Goal: Information Seeking & Learning: Learn about a topic

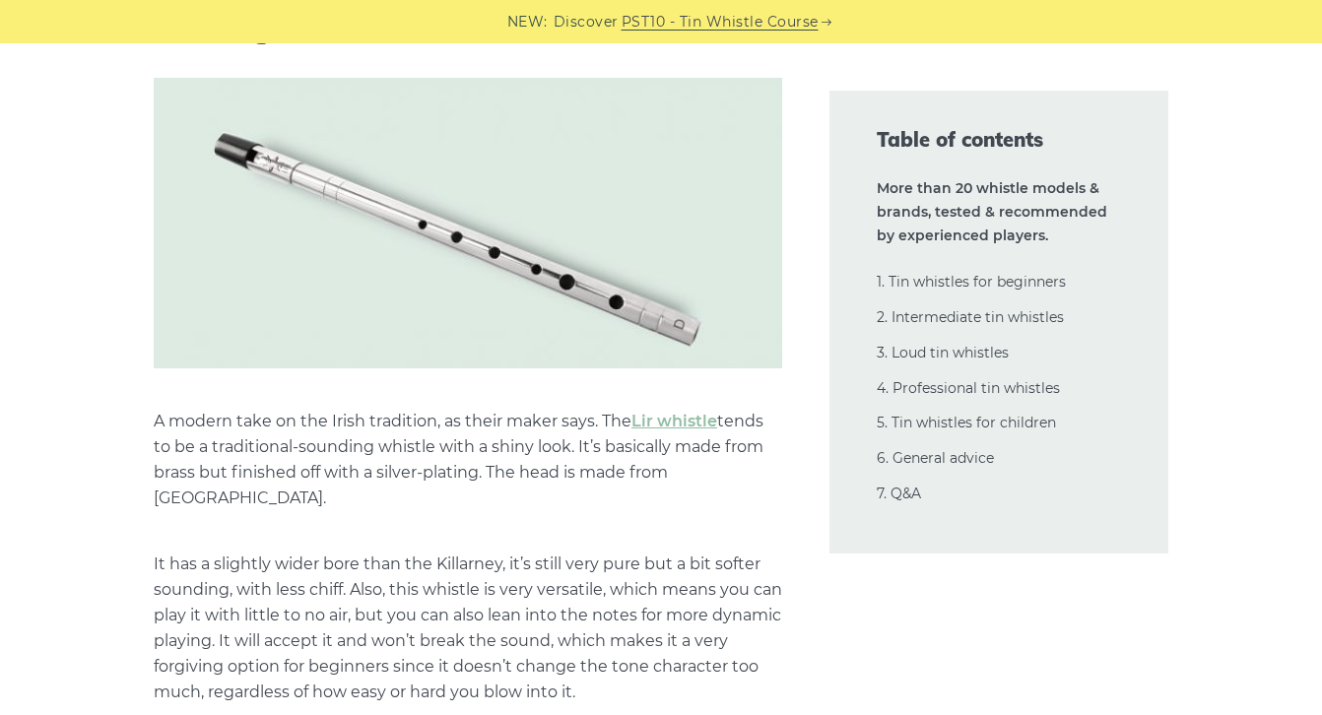
scroll to position [14016, 0]
click at [665, 411] on link "Lir whistle" at bounding box center [674, 420] width 86 height 19
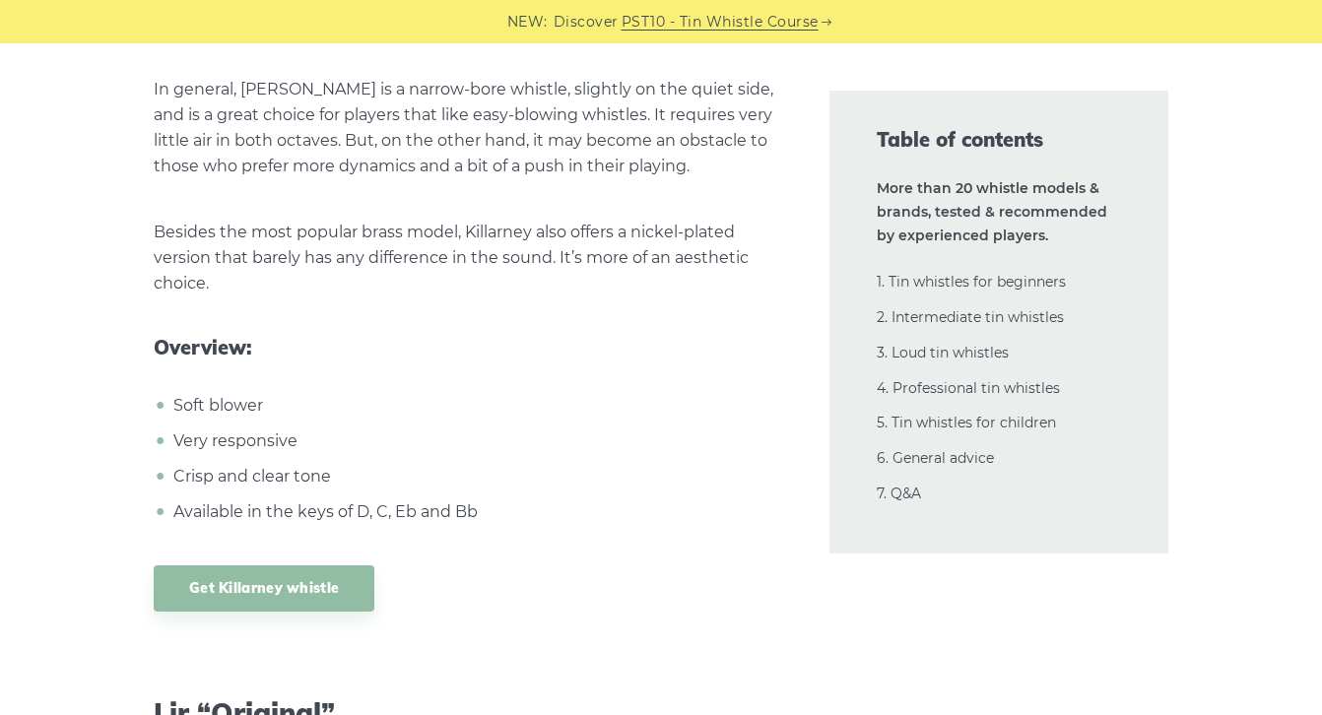
scroll to position [13372, 0]
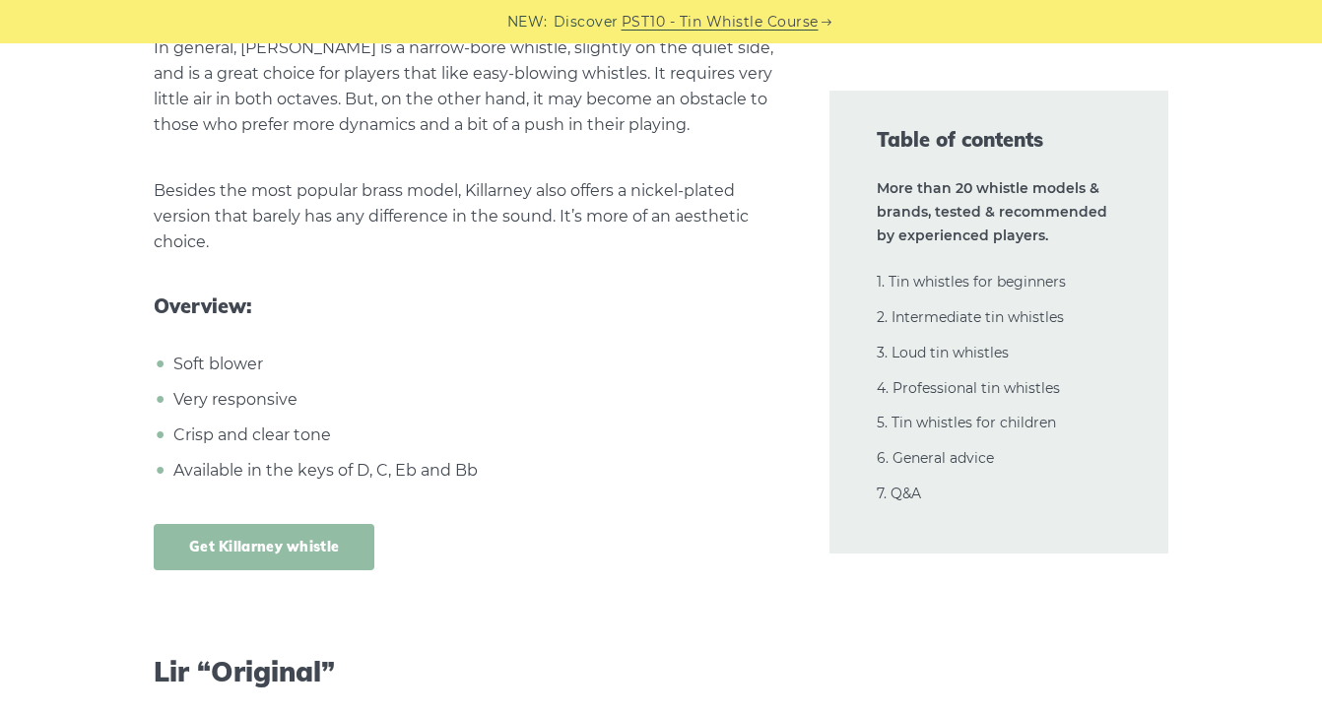
click at [345, 542] on link "Get Killarney whistle" at bounding box center [264, 547] width 221 height 46
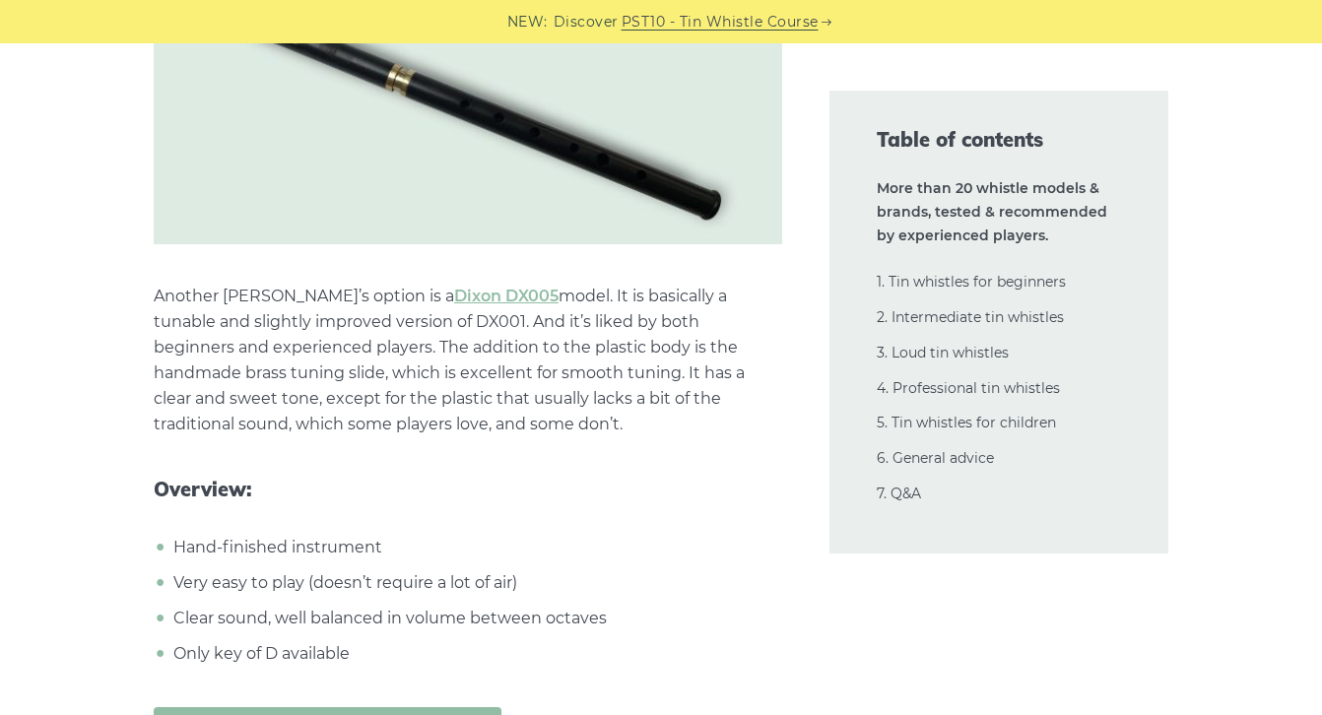
scroll to position [11974, 0]
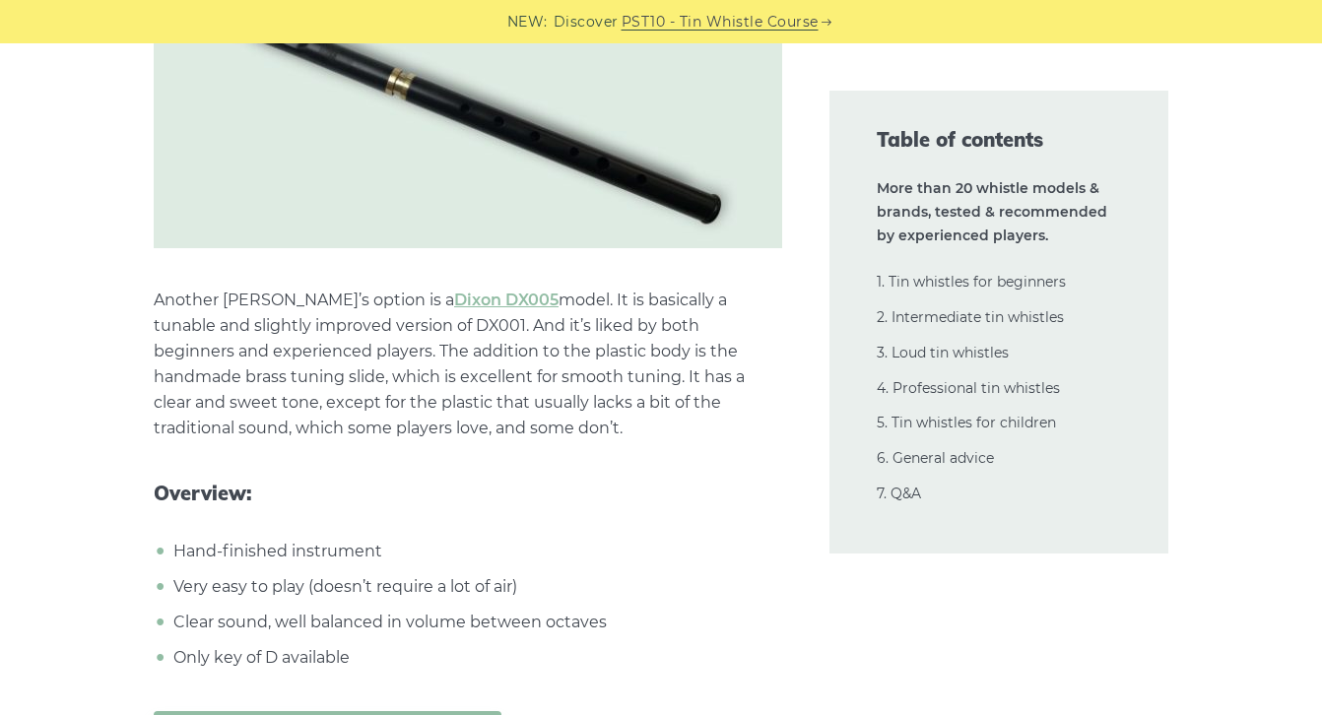
click at [609, 358] on p "Another Tony’s option is a Dixon DX005 model. It is basically a tunable and sli…" at bounding box center [468, 365] width 628 height 154
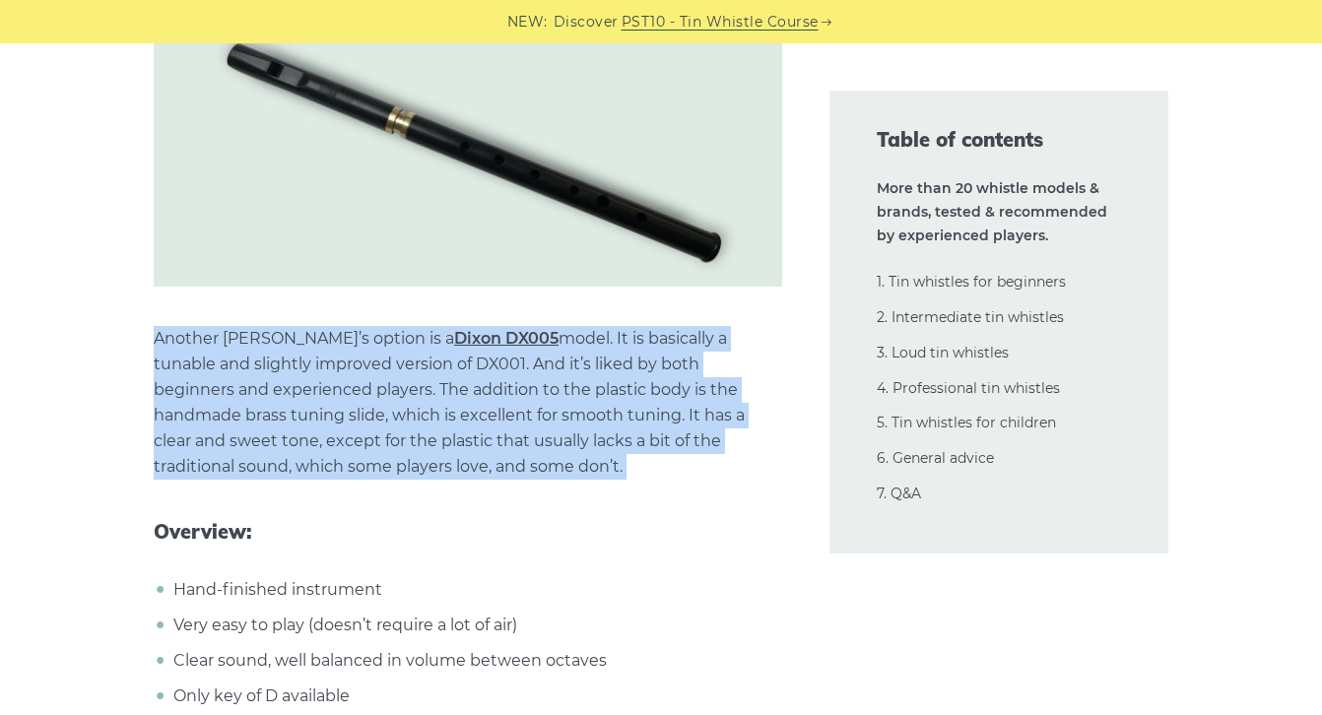
scroll to position [11938, 0]
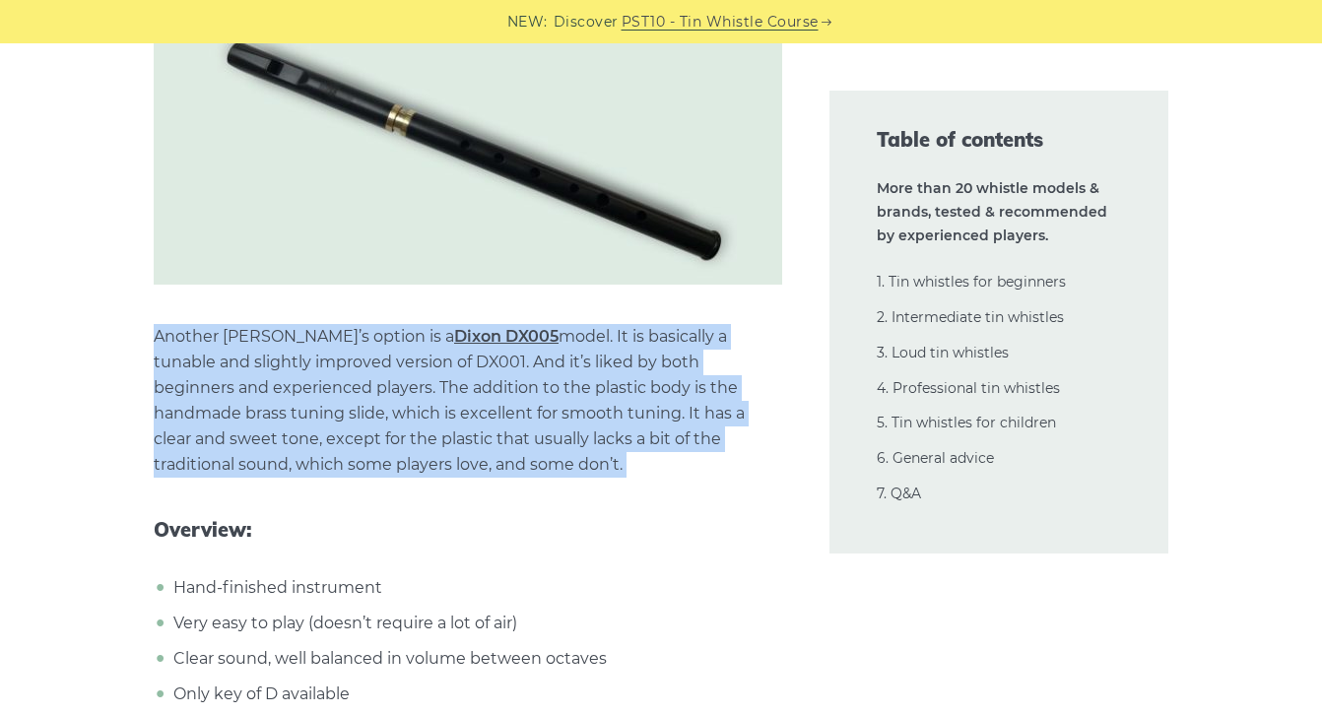
click at [609, 358] on p "Another Tony’s option is a Dixon DX005 model. It is basically a tunable and sli…" at bounding box center [468, 401] width 628 height 154
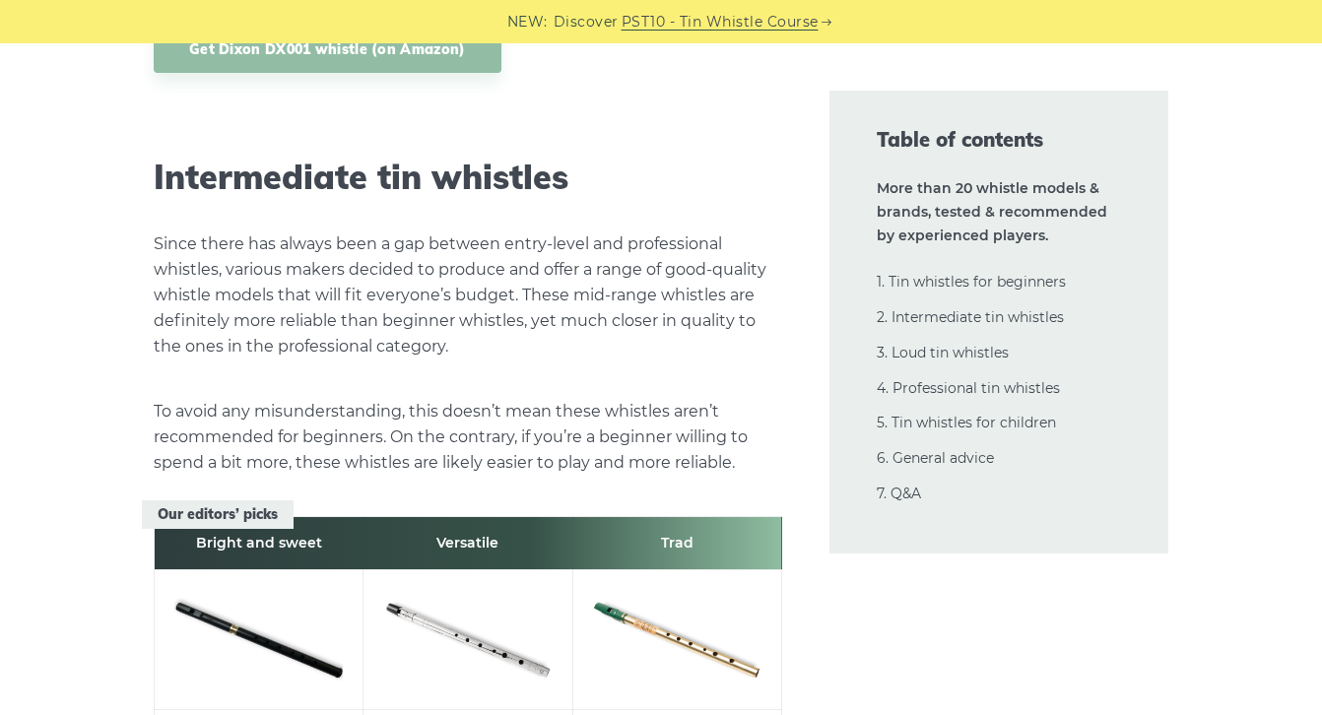
scroll to position [10922, 0]
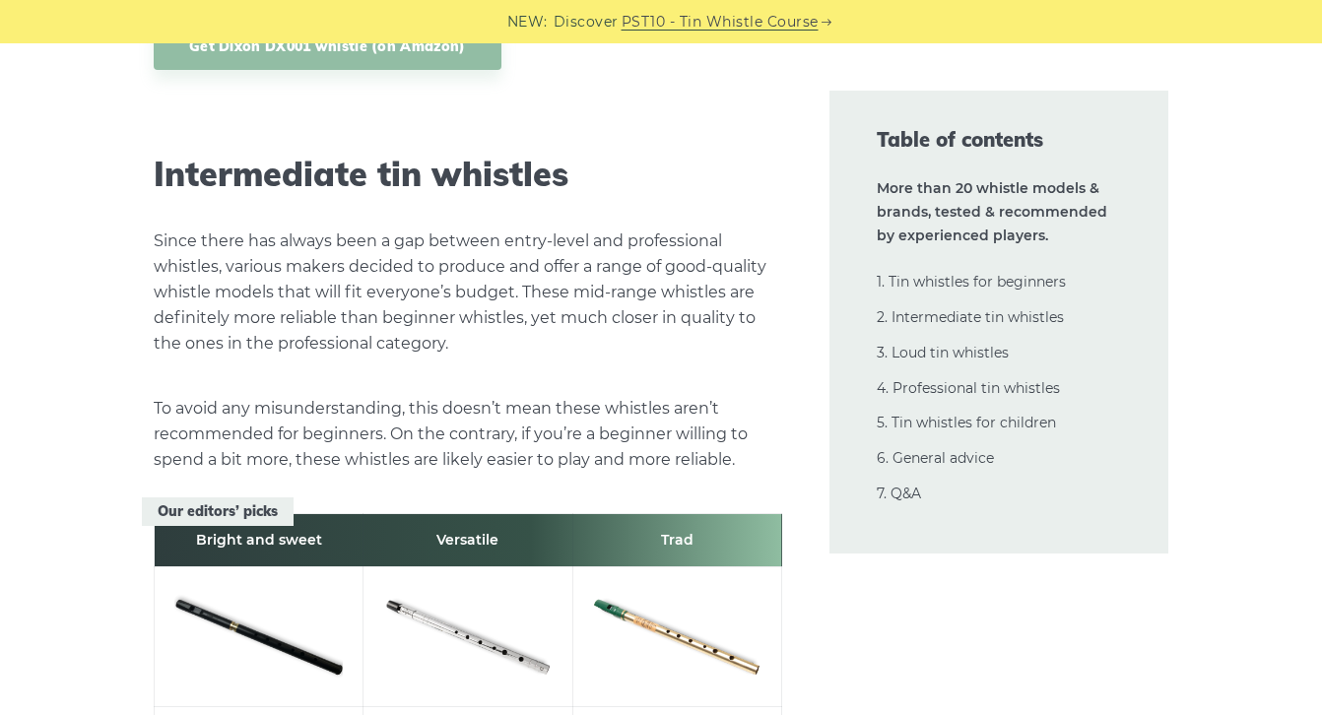
click at [625, 424] on p "To avoid any misunderstanding, this doesn’t mean these whistles aren’t recommen…" at bounding box center [468, 434] width 628 height 77
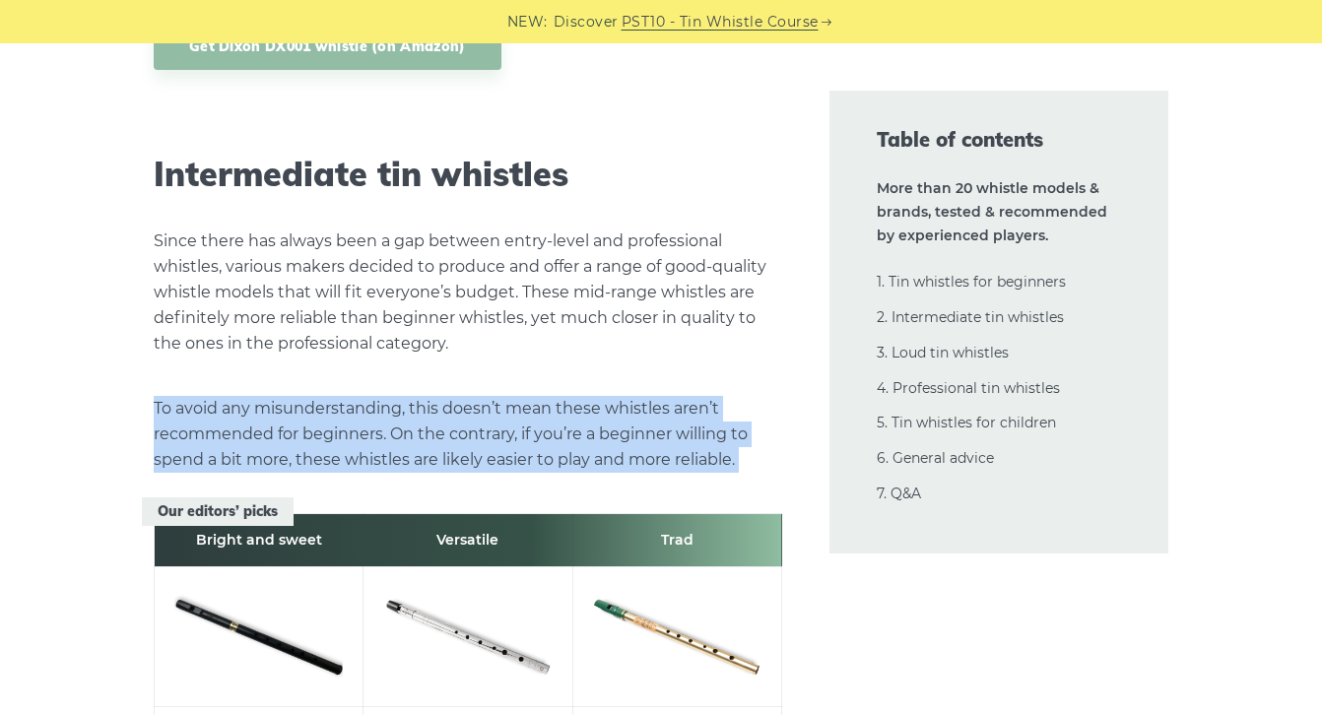
click at [625, 424] on p "To avoid any misunderstanding, this doesn’t mean these whistles aren’t recommen…" at bounding box center [468, 434] width 628 height 77
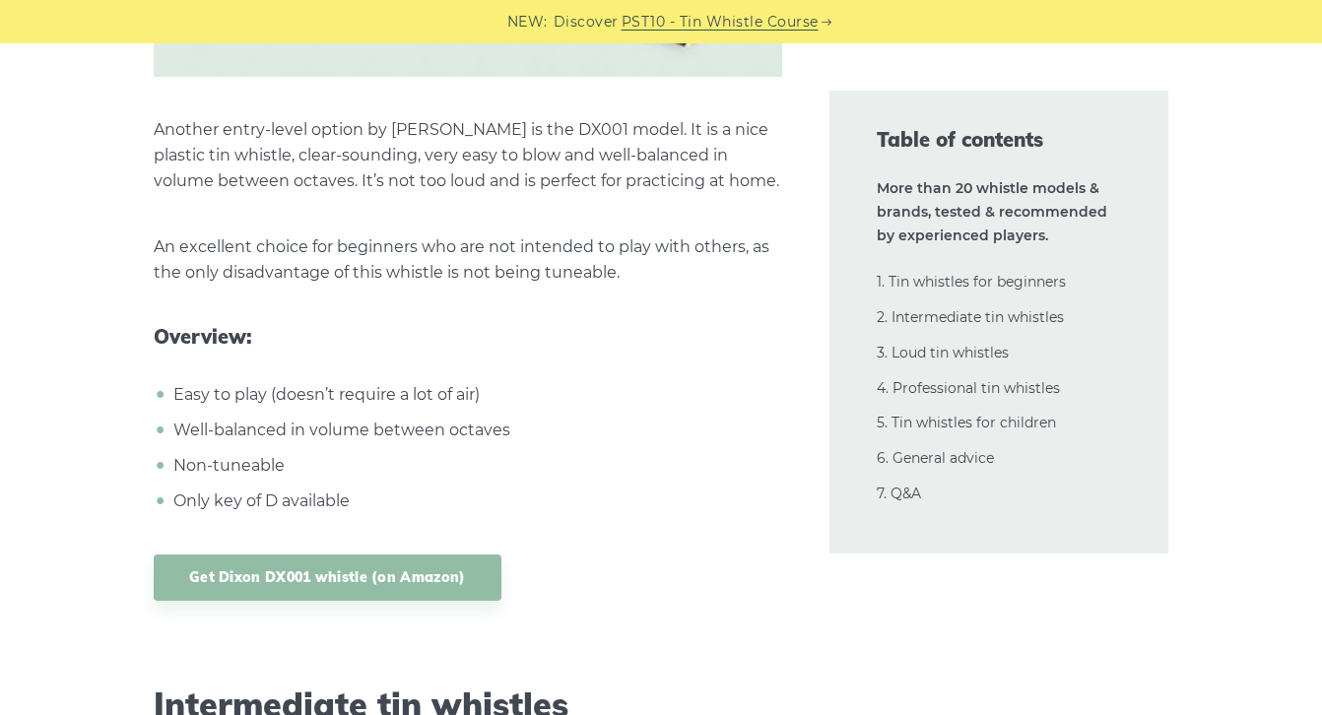
scroll to position [10395, 0]
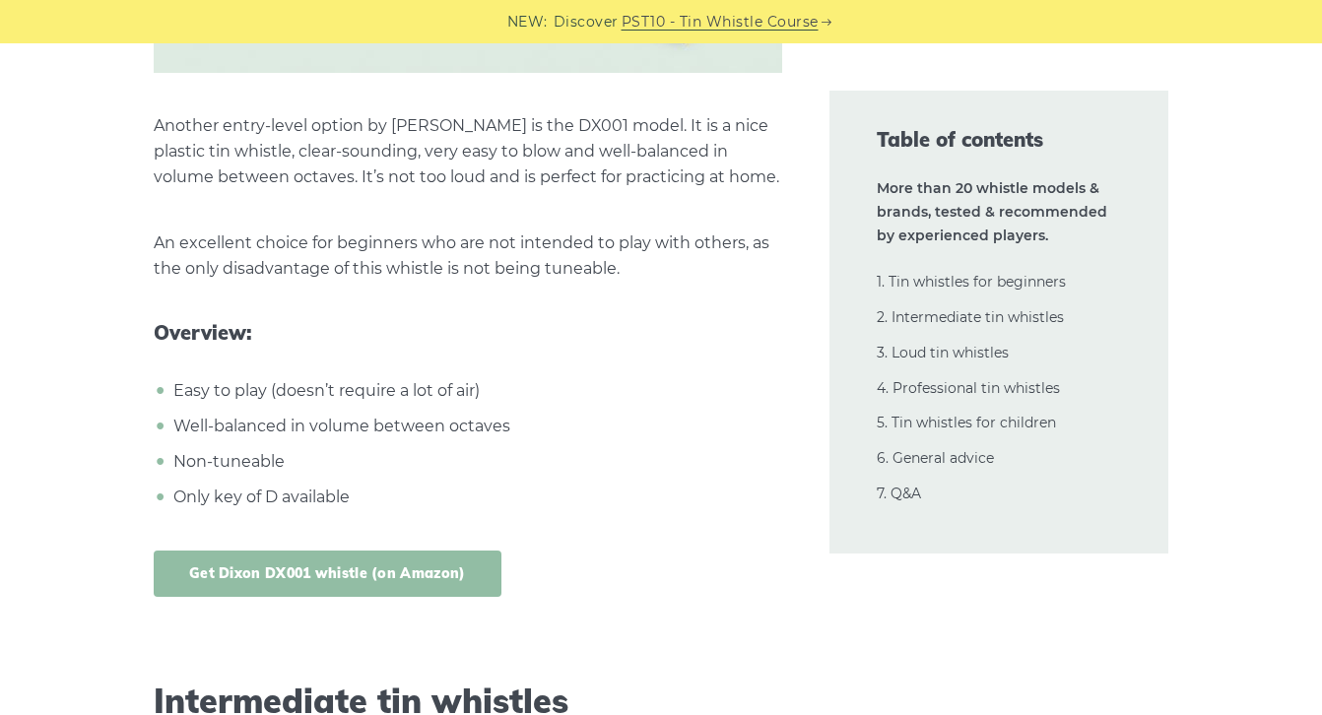
click at [431, 581] on link "Get Dixon DX001 whistle (on Amazon)" at bounding box center [328, 574] width 348 height 46
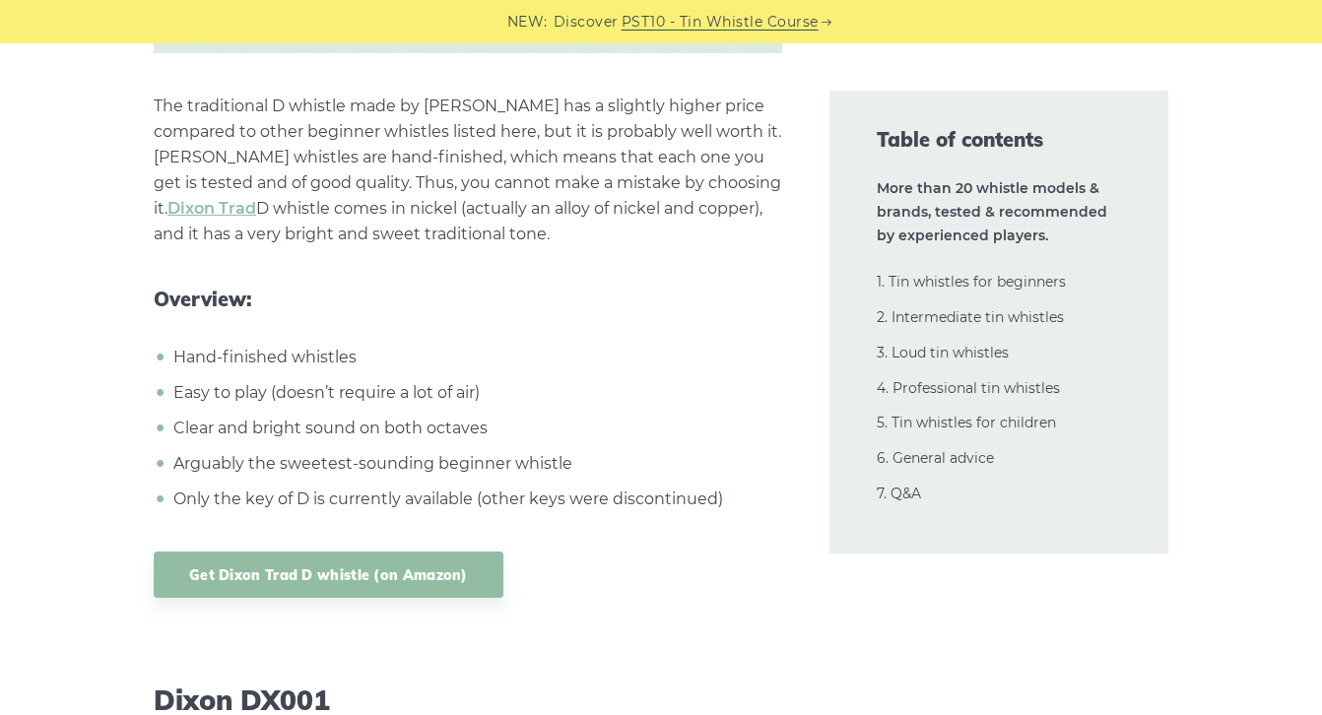
scroll to position [9410, 0]
click at [464, 566] on link "Get Dixon Trad D whistle (on Amazon)" at bounding box center [329, 574] width 350 height 46
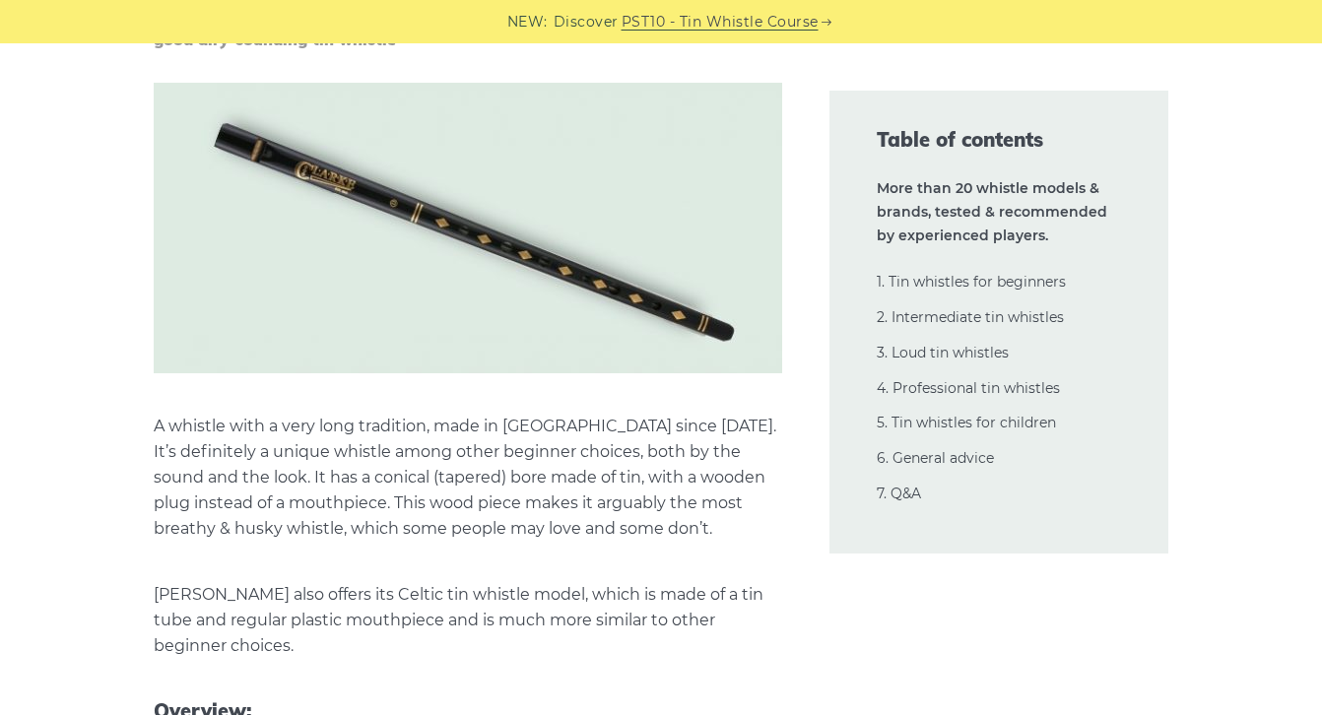
scroll to position [6815, 0]
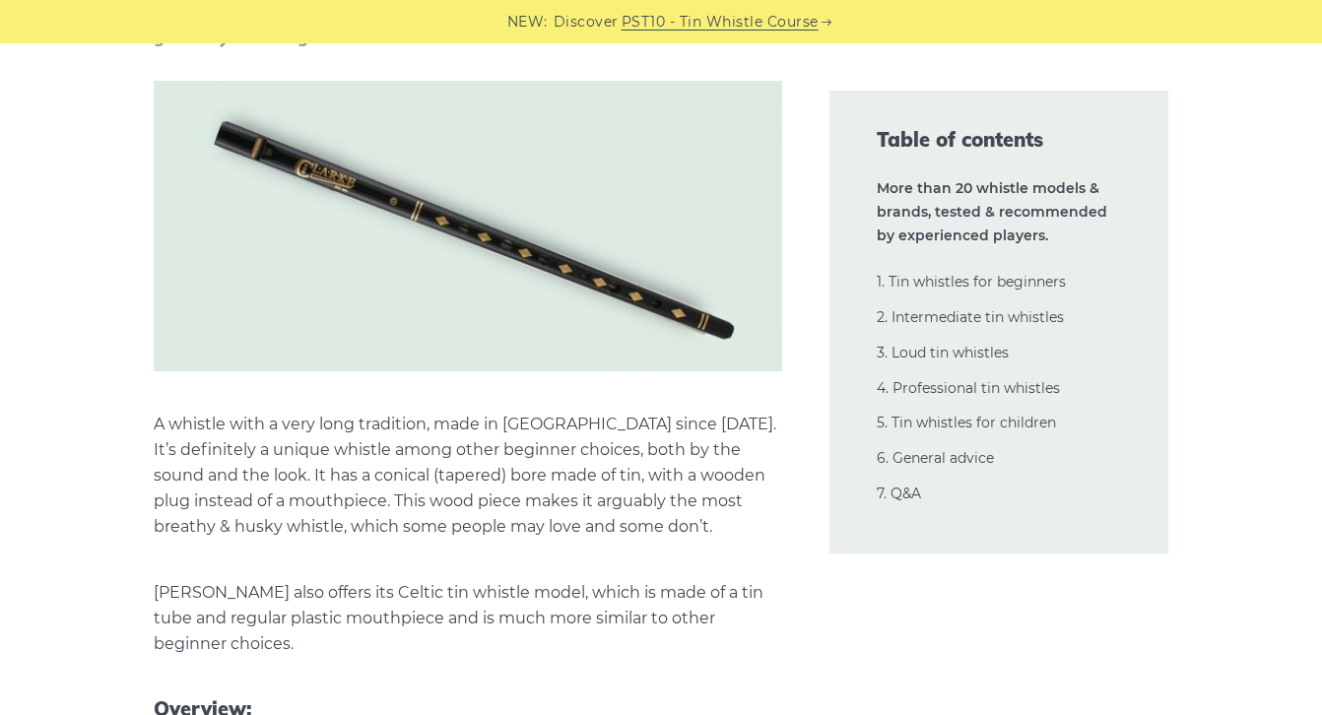
click at [617, 523] on p "A whistle with a very long tradition, made in [GEOGRAPHIC_DATA] since [DATE]. I…" at bounding box center [468, 476] width 628 height 128
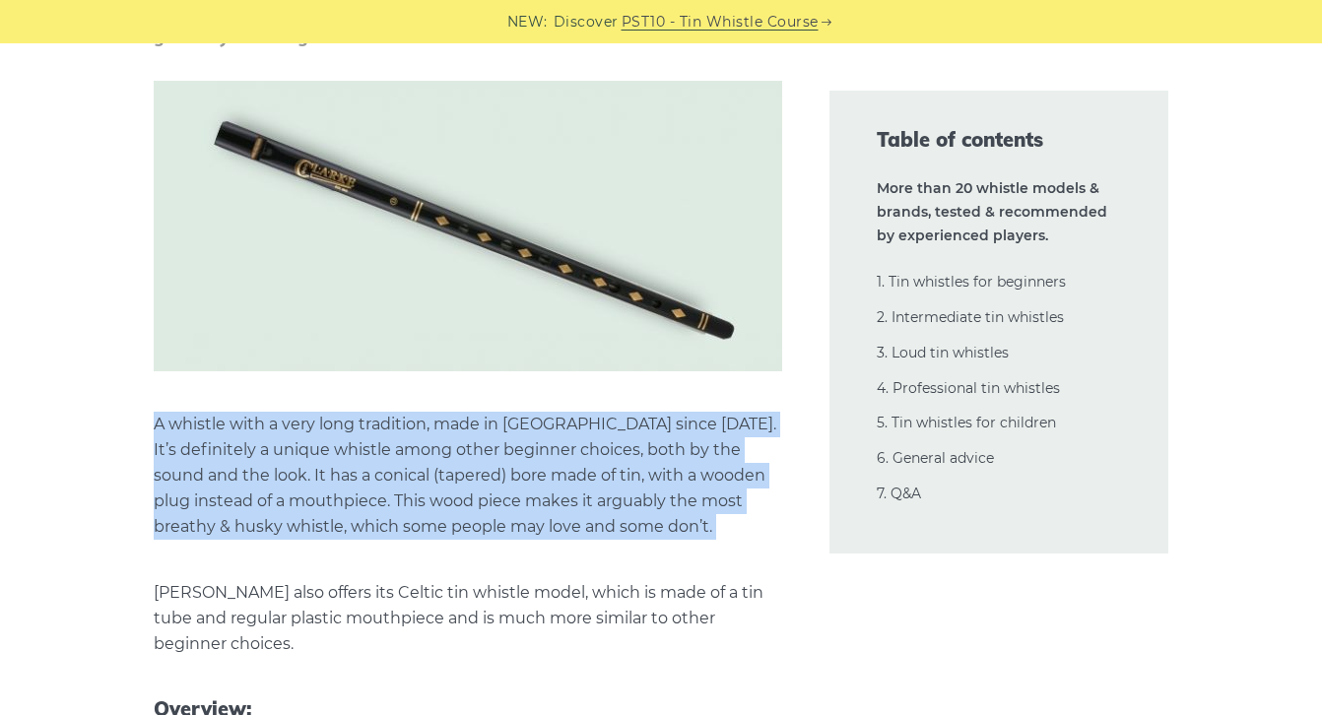
click at [617, 523] on p "A whistle with a very long tradition, made in [GEOGRAPHIC_DATA] since [DATE]. I…" at bounding box center [468, 476] width 628 height 128
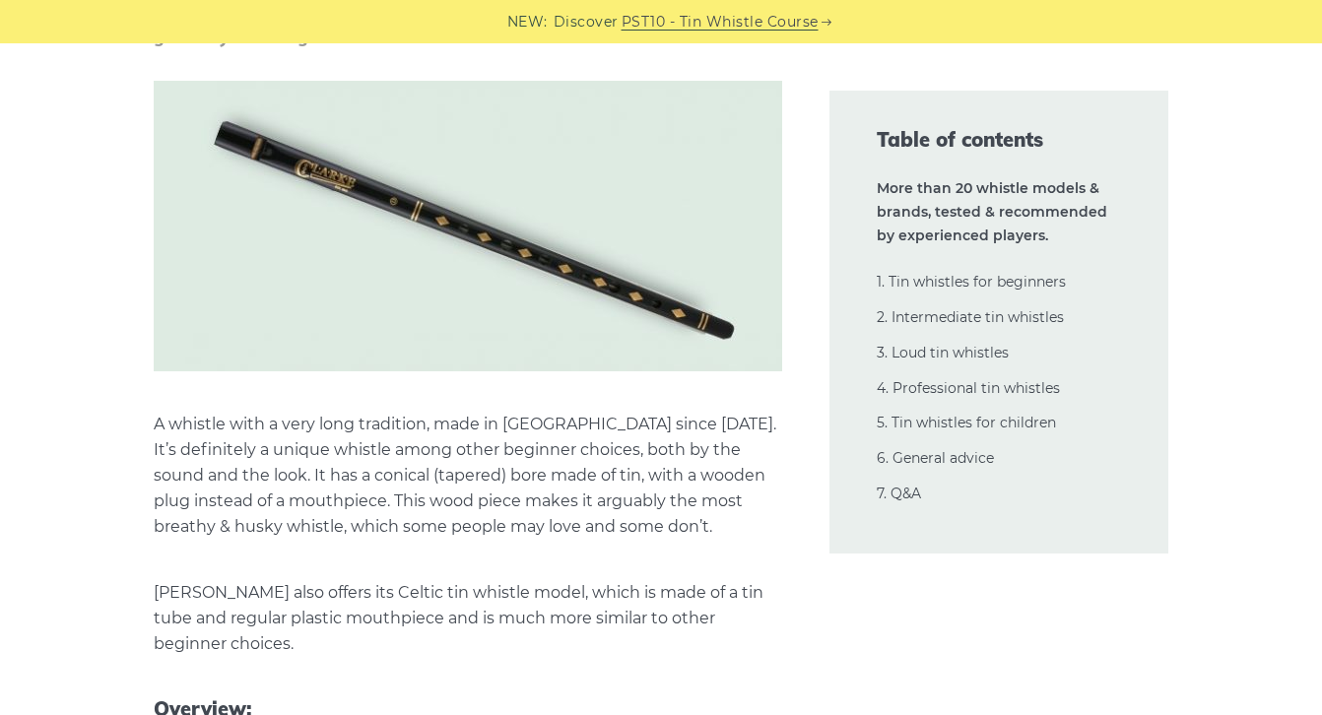
click at [617, 523] on p "A whistle with a very long tradition, made in [GEOGRAPHIC_DATA] since [DATE]. I…" at bounding box center [468, 476] width 628 height 128
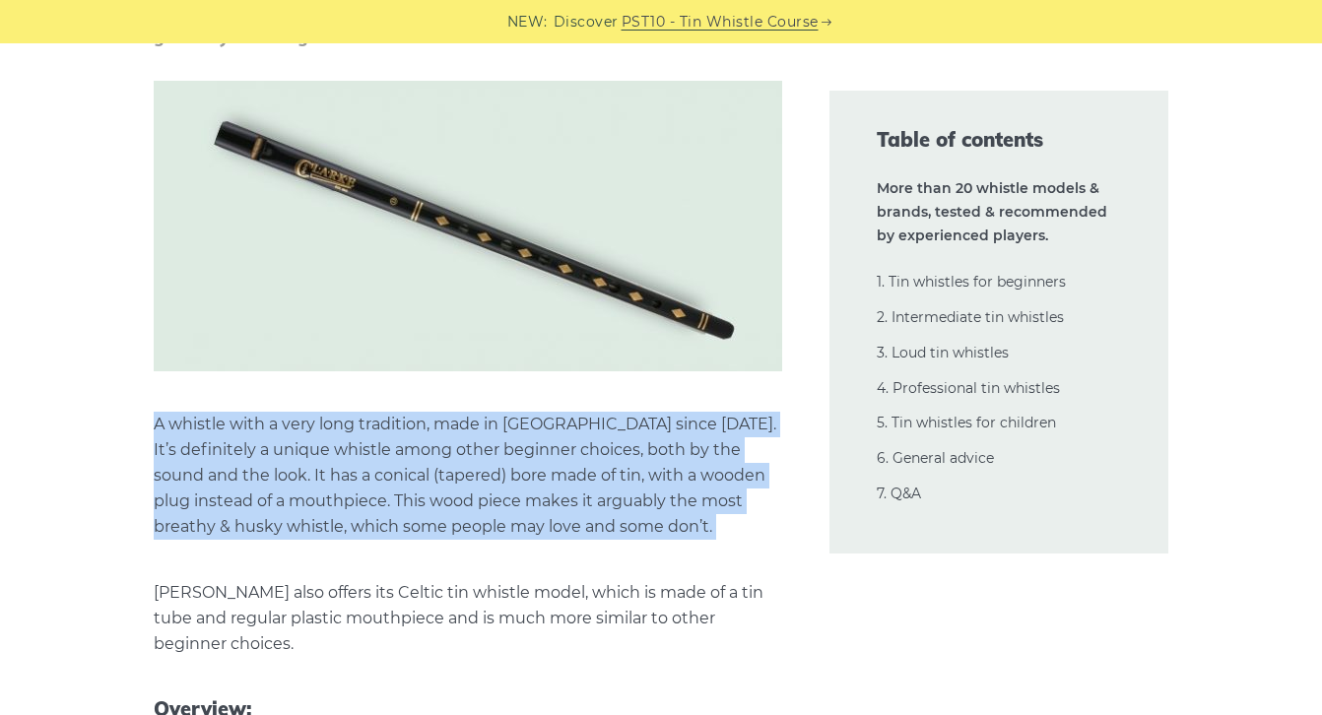
click at [617, 523] on p "A whistle with a very long tradition, made in [GEOGRAPHIC_DATA] since [DATE]. I…" at bounding box center [468, 476] width 628 height 128
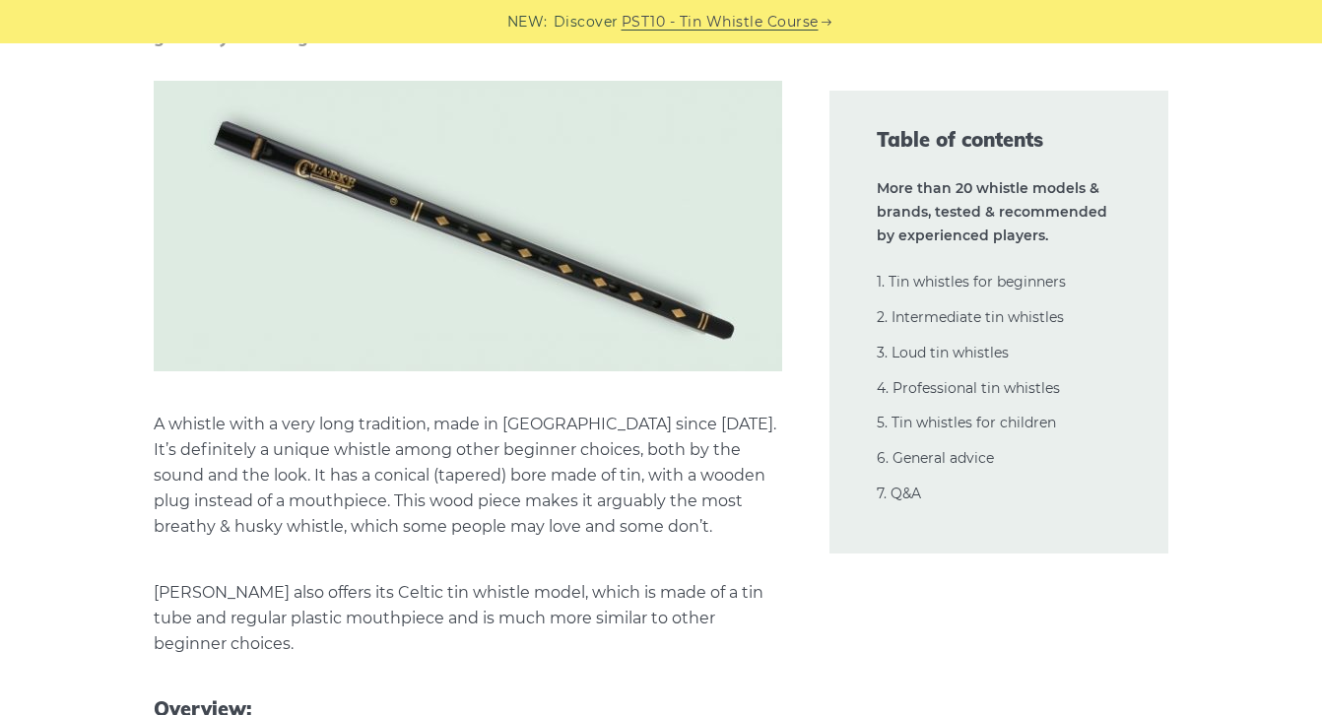
click at [586, 474] on p "A whistle with a very long tradition, made in [GEOGRAPHIC_DATA] since [DATE]. I…" at bounding box center [468, 476] width 628 height 128
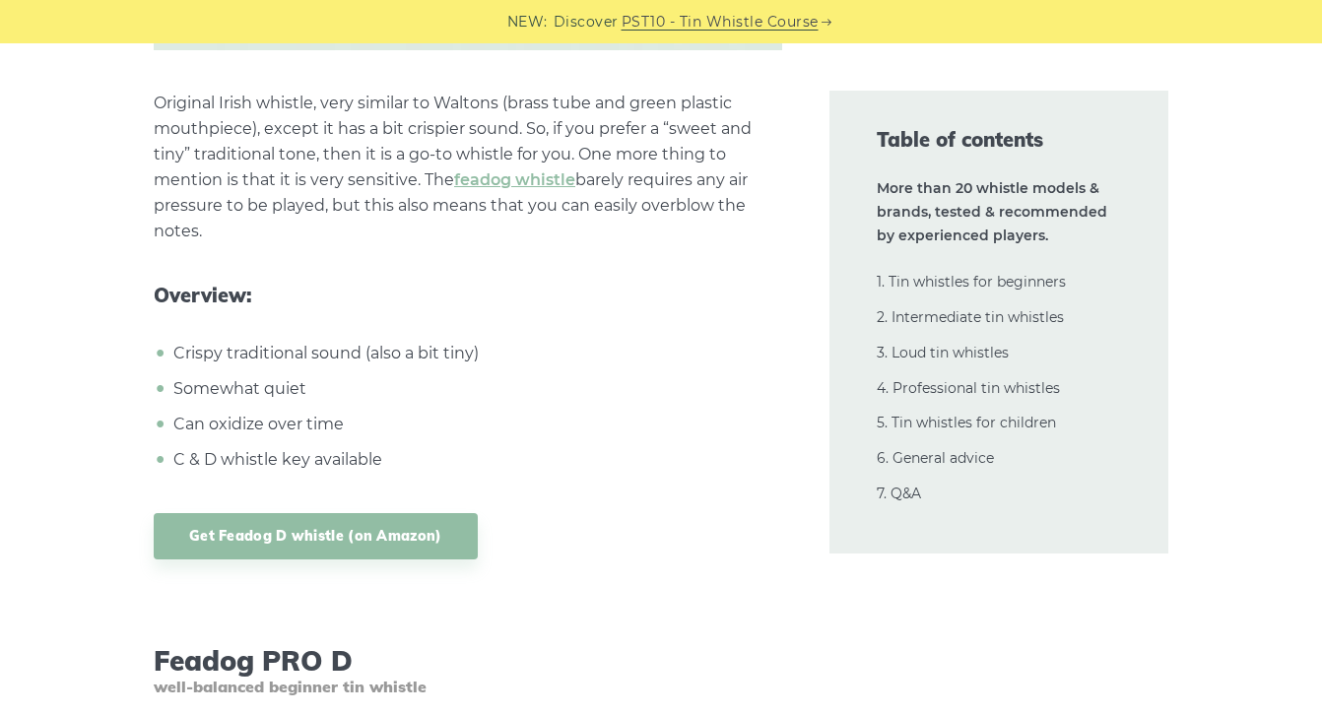
scroll to position [5205, 0]
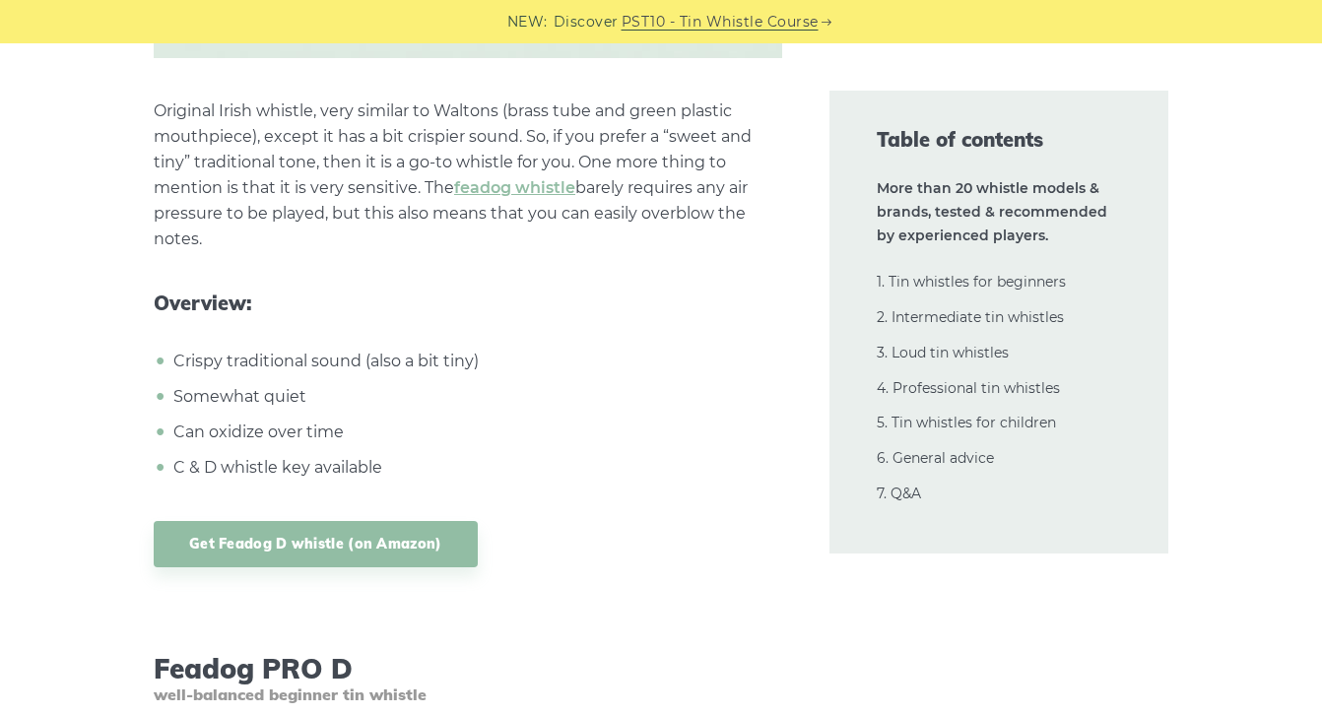
click at [478, 131] on p "Original Irish whistle, very similar to Waltons (brass tube and green plastic m…" at bounding box center [468, 175] width 628 height 154
click at [429, 131] on p "Original Irish whistle, very similar to Waltons (brass tube and green plastic m…" at bounding box center [468, 175] width 628 height 154
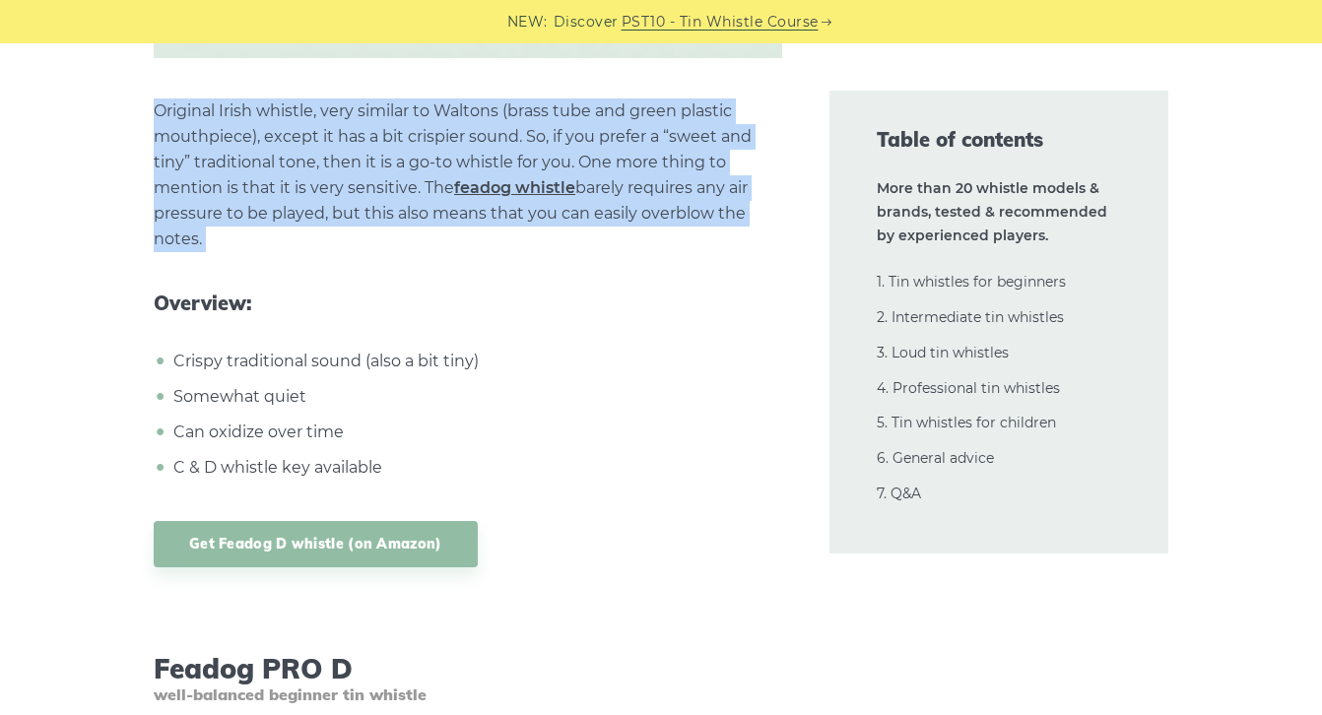
click at [429, 131] on p "Original Irish whistle, very similar to Waltons (brass tube and green plastic m…" at bounding box center [468, 175] width 628 height 154
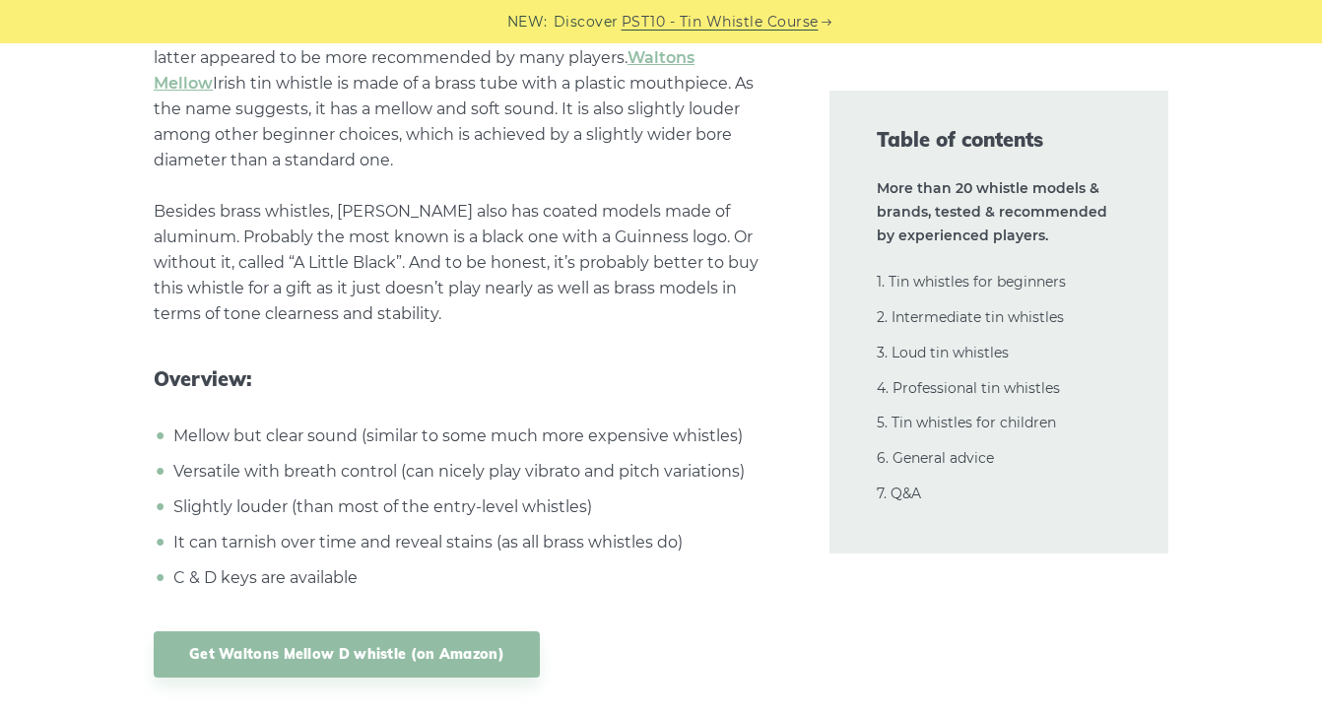
scroll to position [4123, 0]
click at [618, 308] on p "Waltons brand offers several fine models of Irish whistles for beginners, yet a…" at bounding box center [468, 161] width 628 height 333
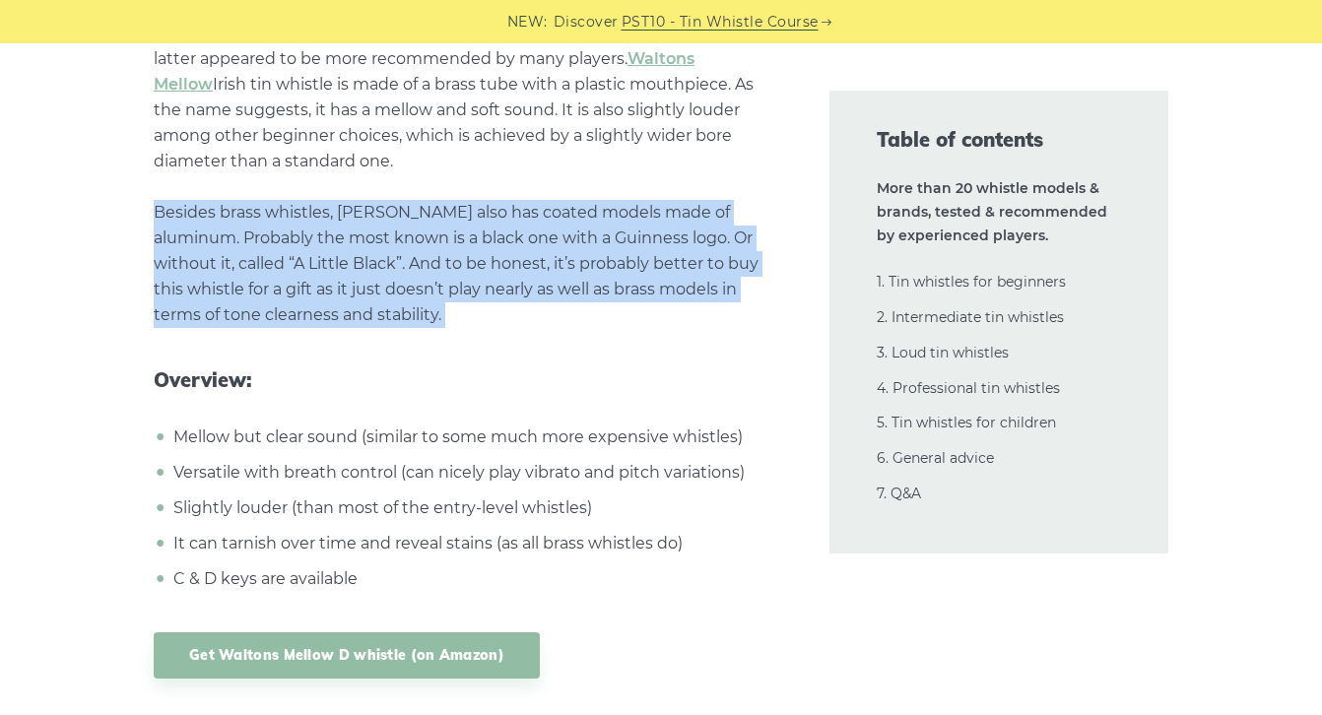
click at [618, 308] on p "Waltons brand offers several fine models of Irish whistles for beginners, yet a…" at bounding box center [468, 161] width 628 height 333
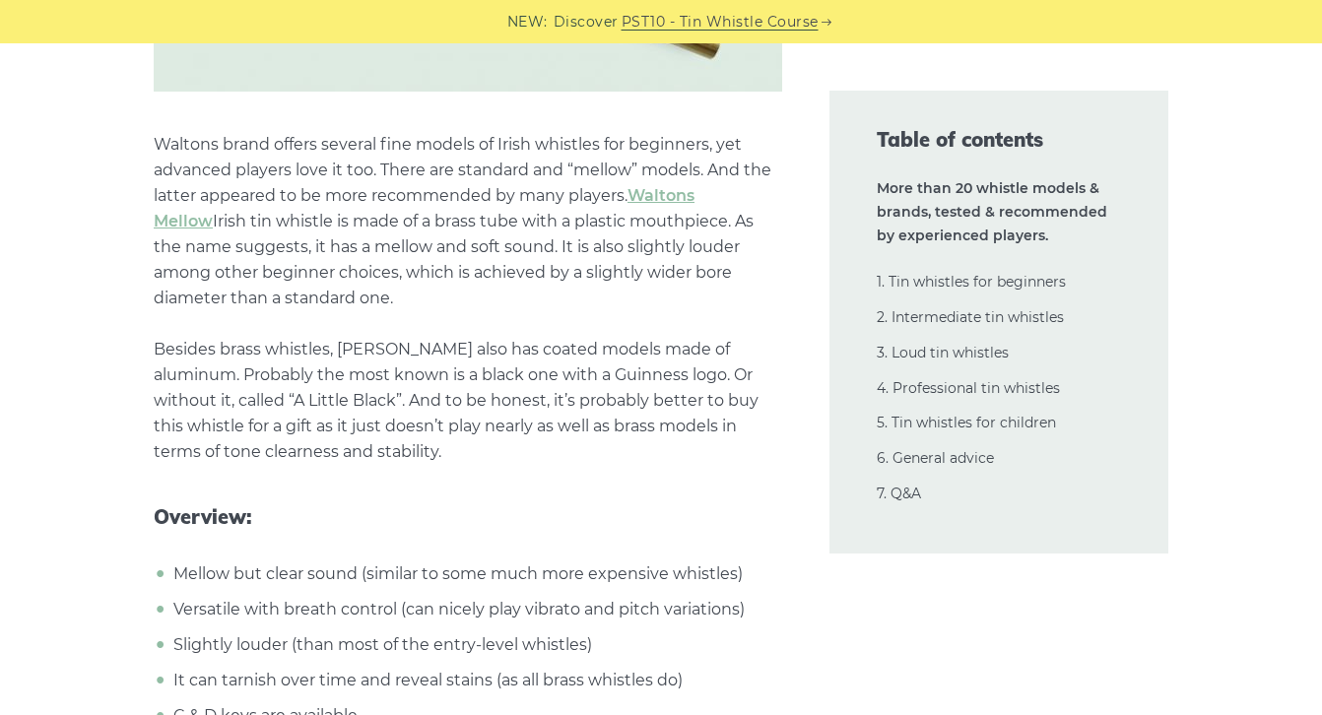
scroll to position [3982, 0]
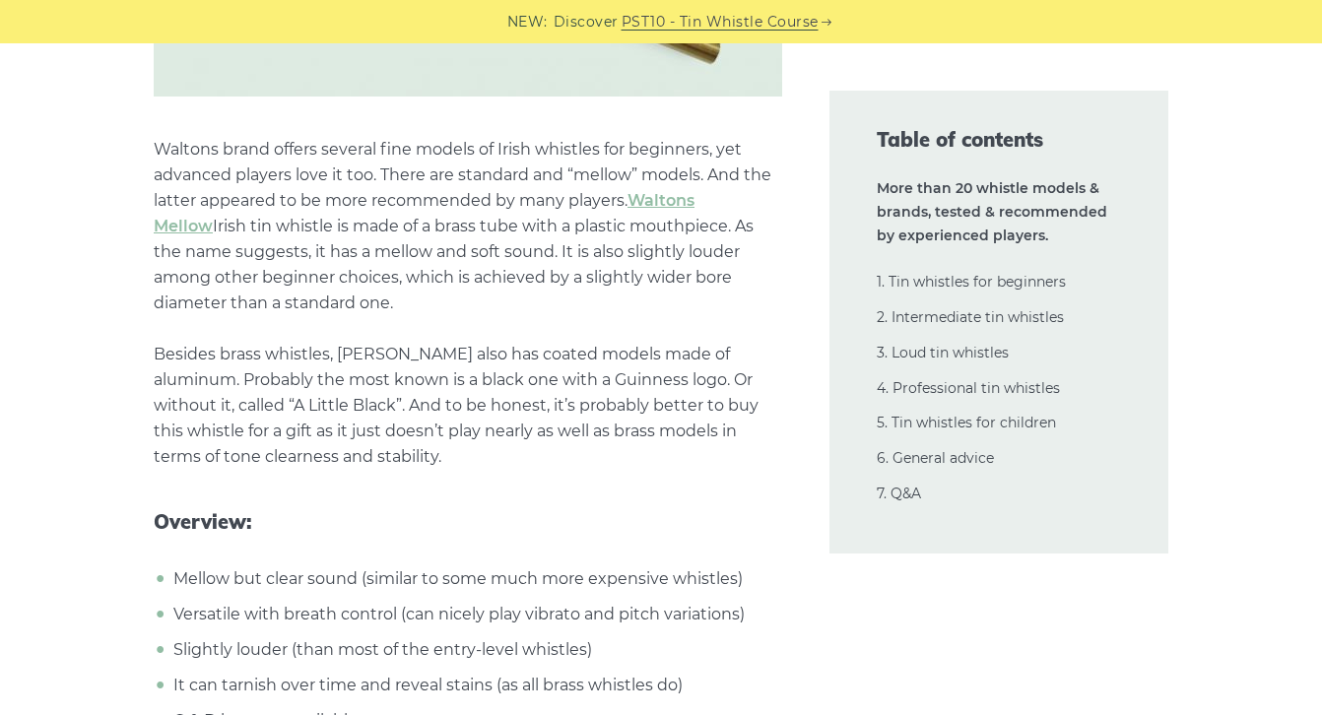
click at [410, 202] on p "Waltons brand offers several fine models of Irish whistles for beginners, yet a…" at bounding box center [468, 303] width 628 height 333
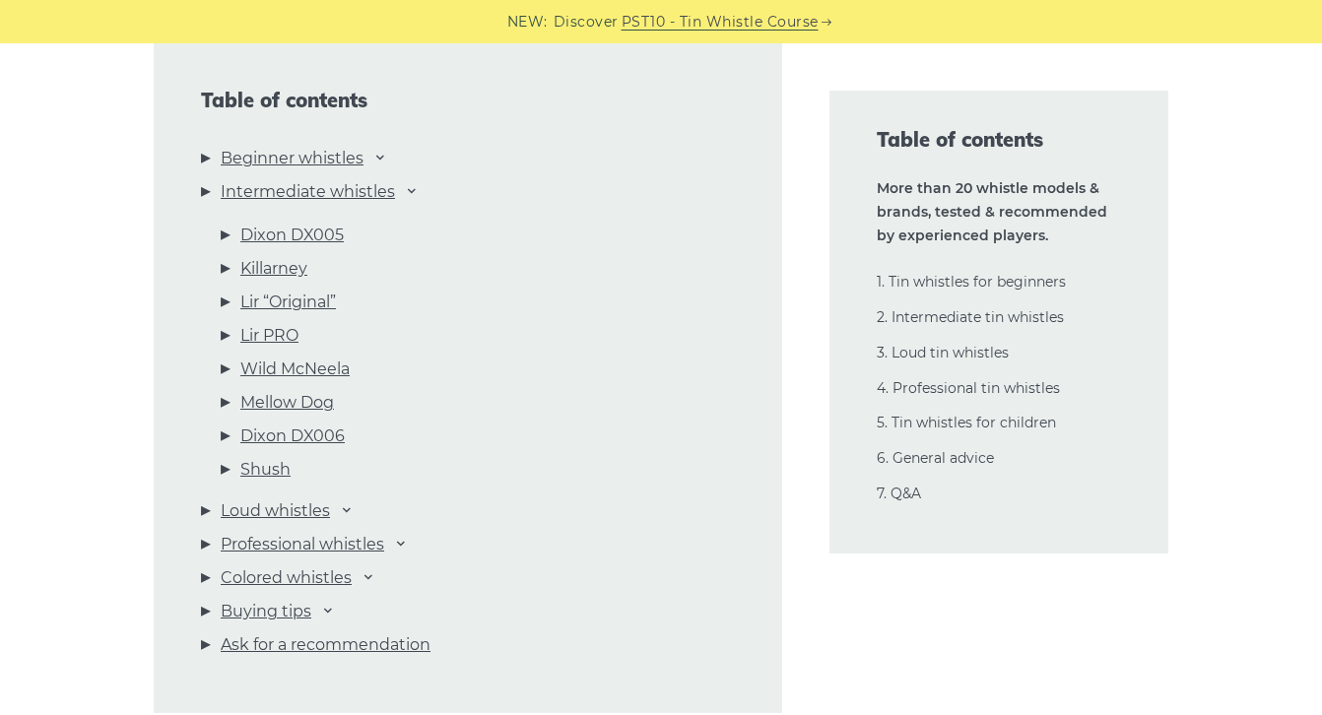
scroll to position [2237, 0]
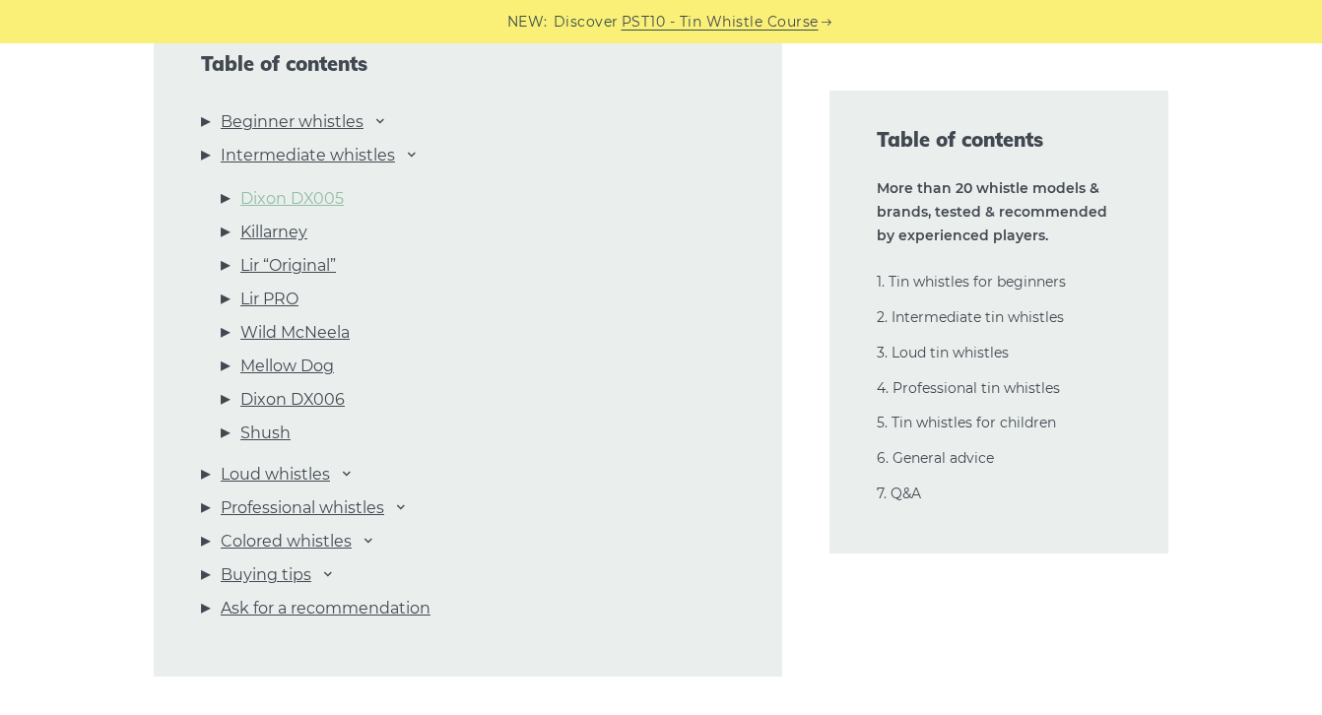
click at [281, 204] on link "Dixon DX005" at bounding box center [291, 199] width 103 height 26
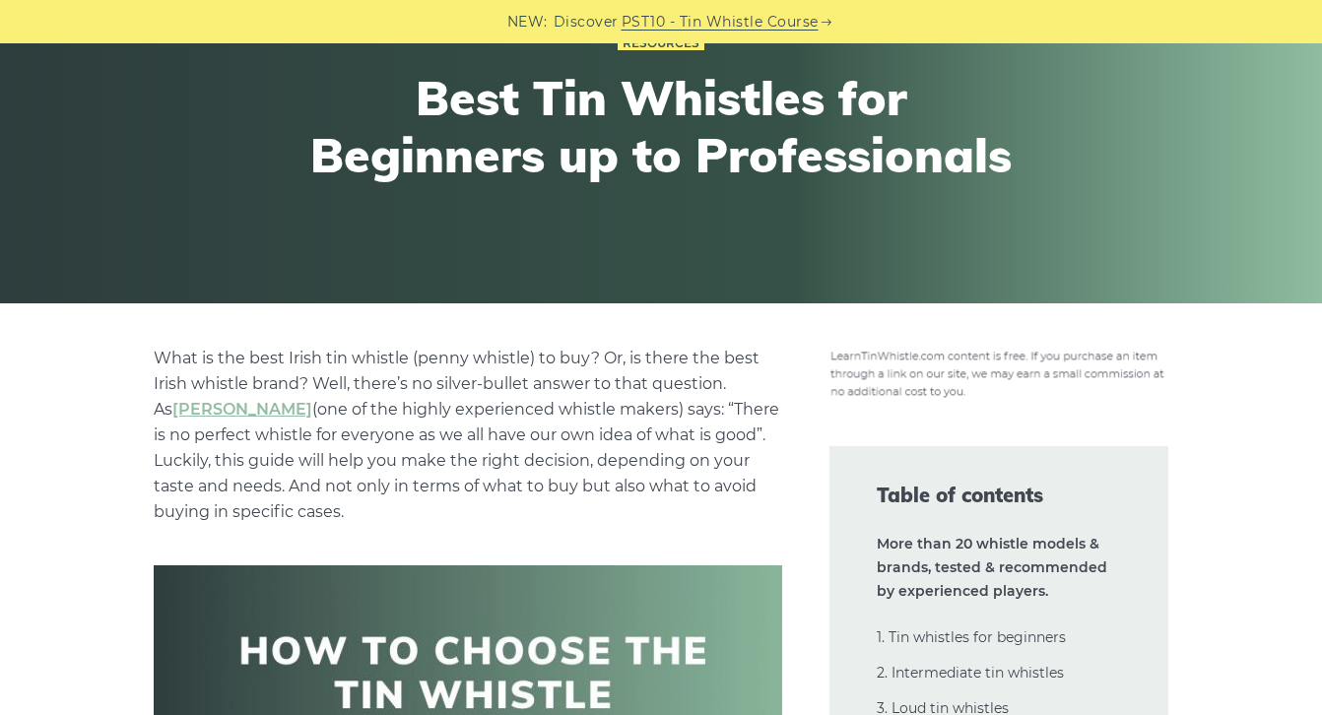
scroll to position [0, 0]
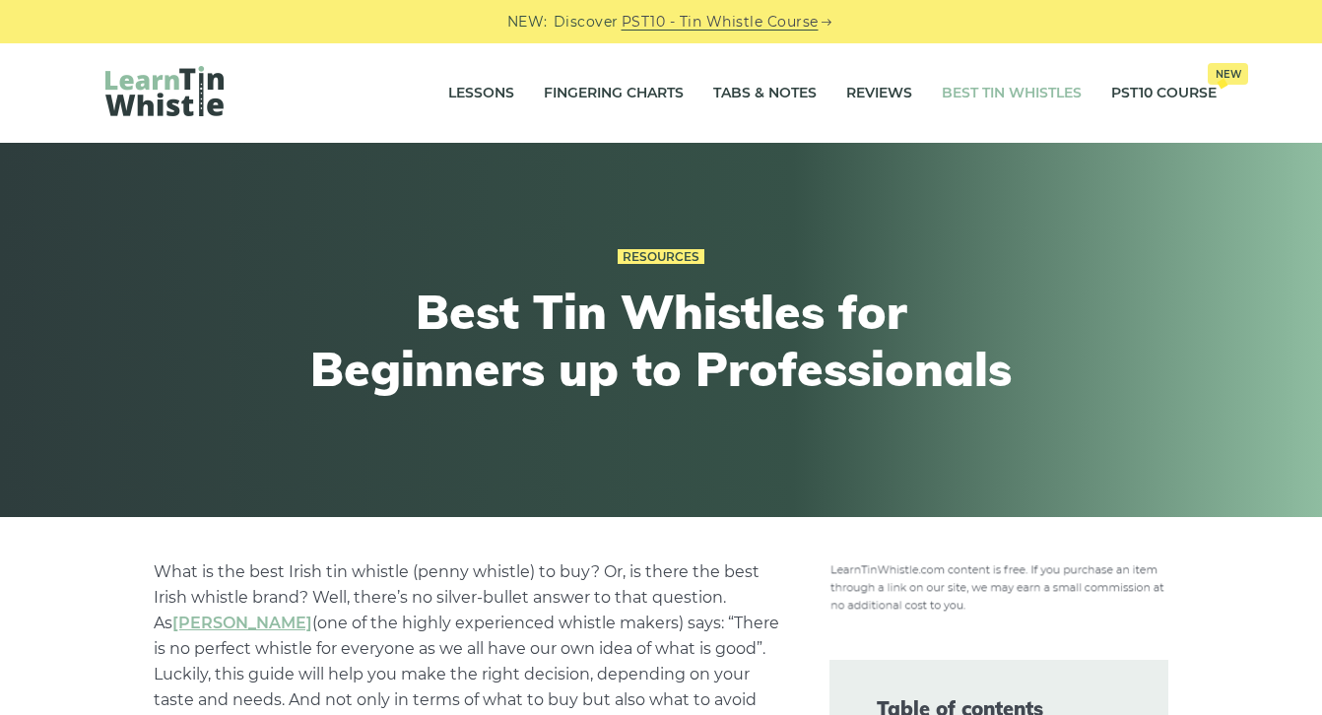
click at [1024, 96] on link "Best Tin Whistles" at bounding box center [1011, 93] width 140 height 49
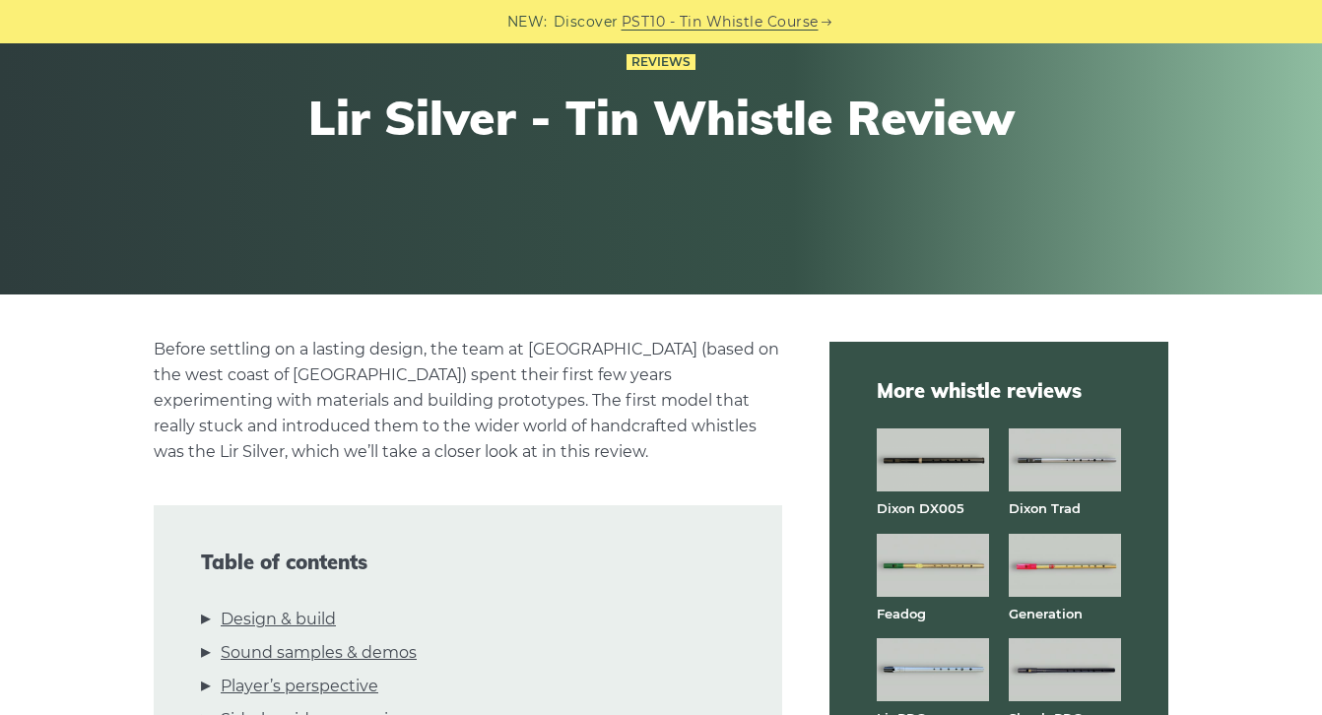
scroll to position [227, 0]
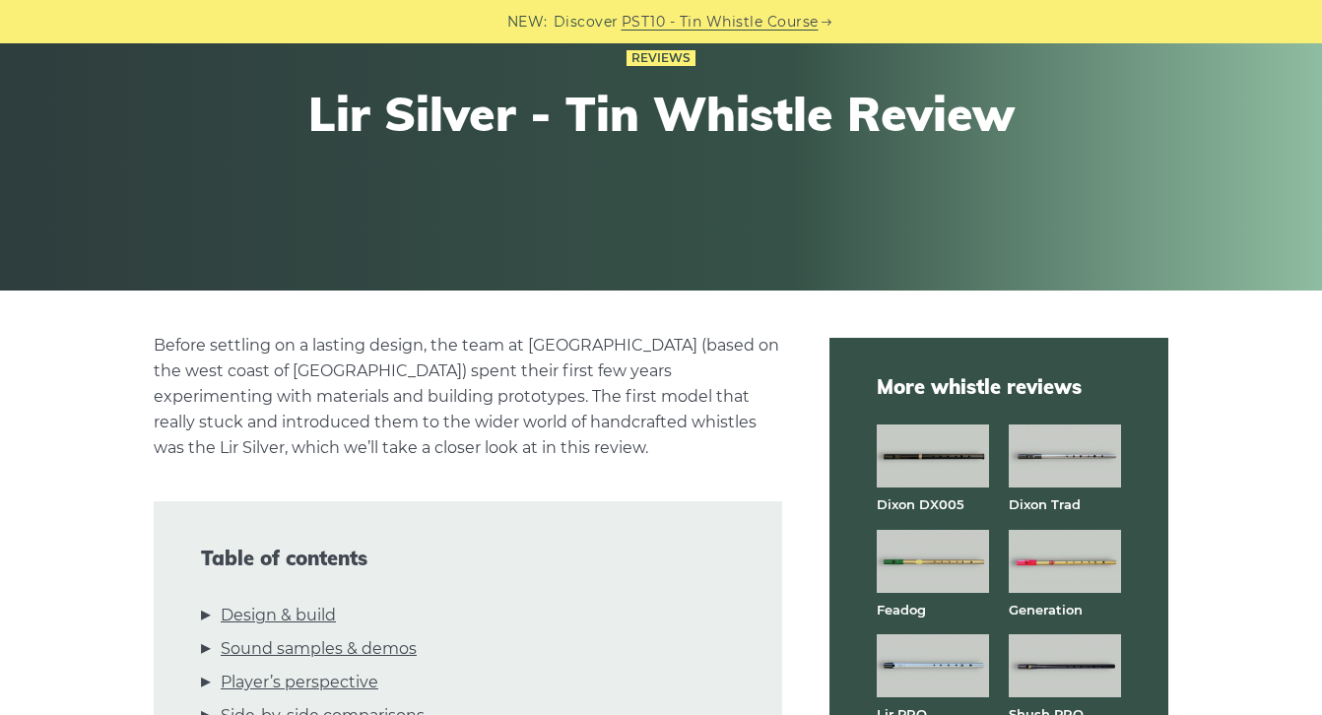
click at [496, 393] on p "Before settling on a lasting design, the team at Lir (based on the west coast o…" at bounding box center [468, 397] width 628 height 128
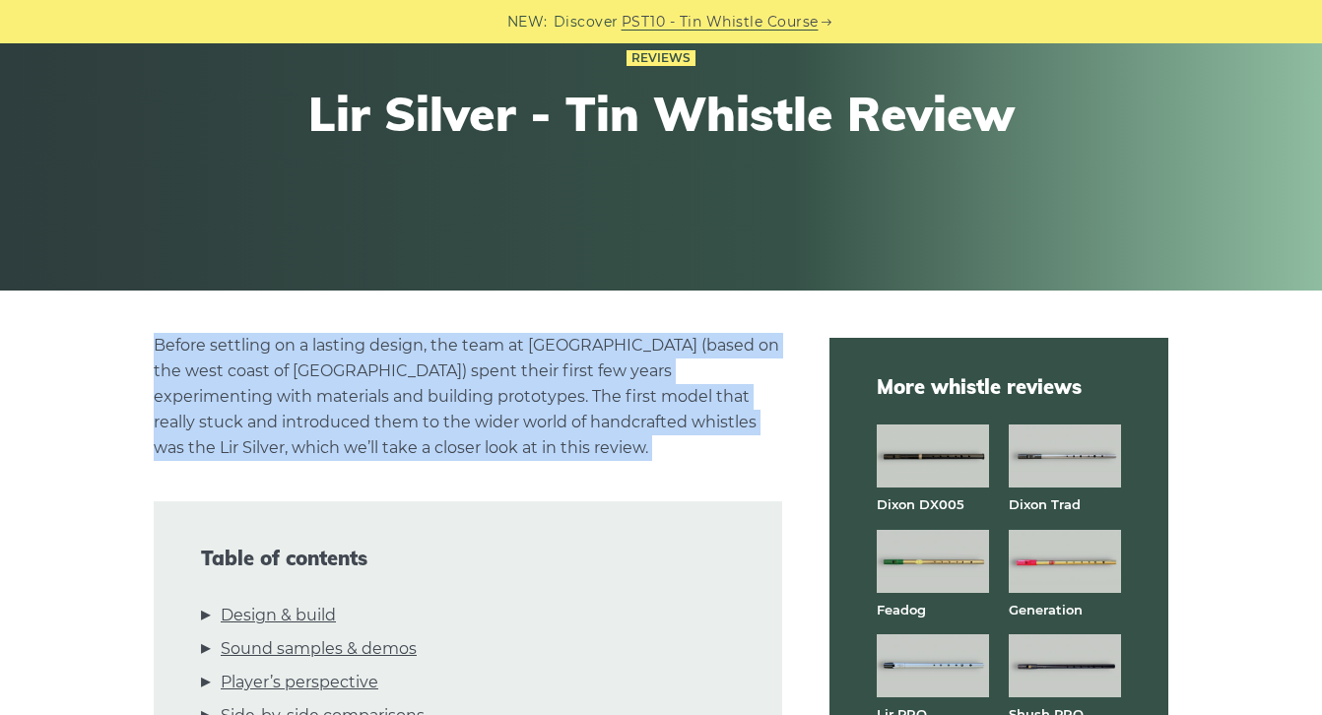
click at [496, 393] on p "Before settling on a lasting design, the team at Lir (based on the west coast o…" at bounding box center [468, 397] width 628 height 128
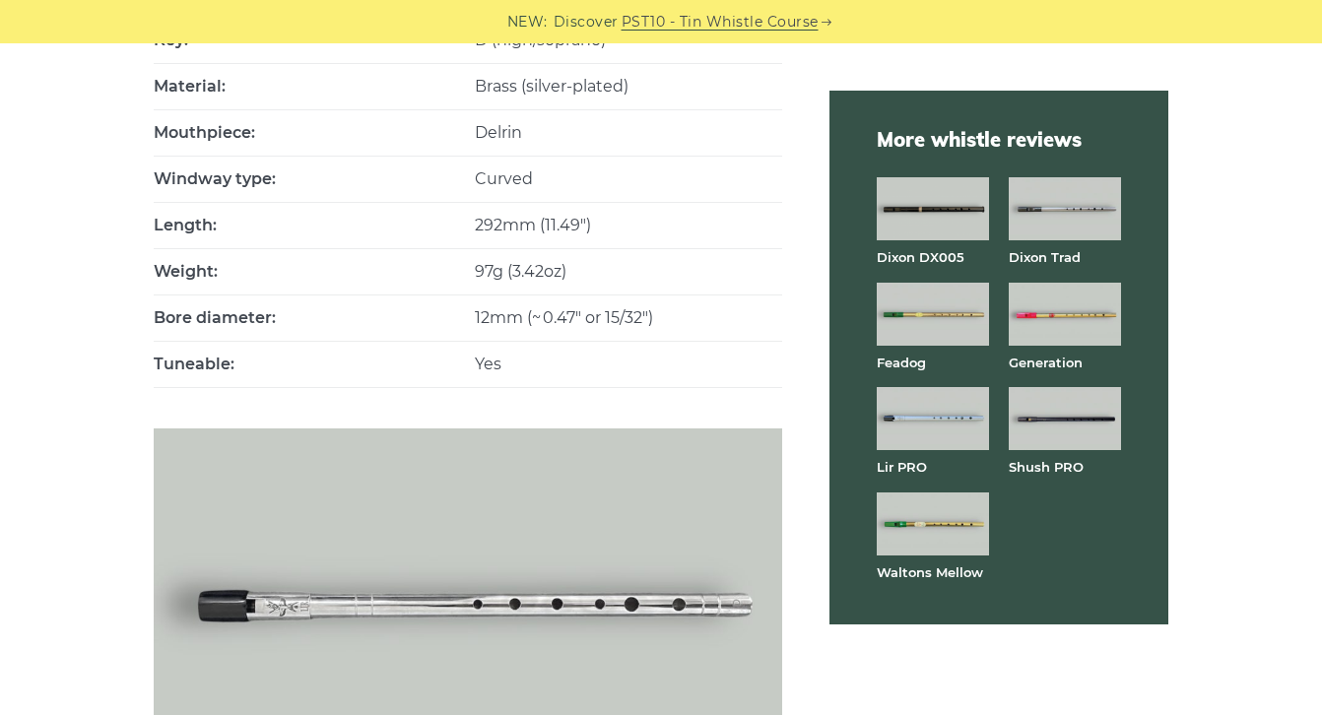
scroll to position [1481, 0]
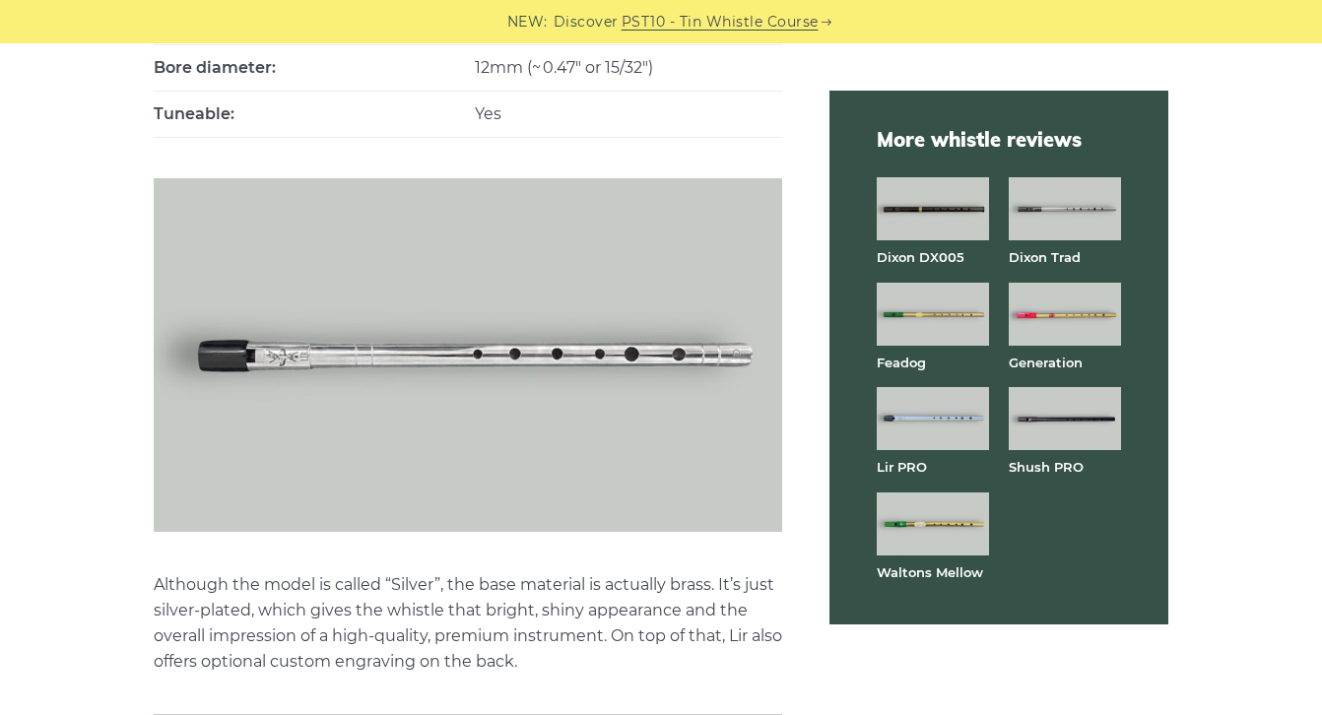
click at [628, 612] on p "Although the model is called “Silver”, the base material is actually brass. It’…" at bounding box center [468, 623] width 628 height 102
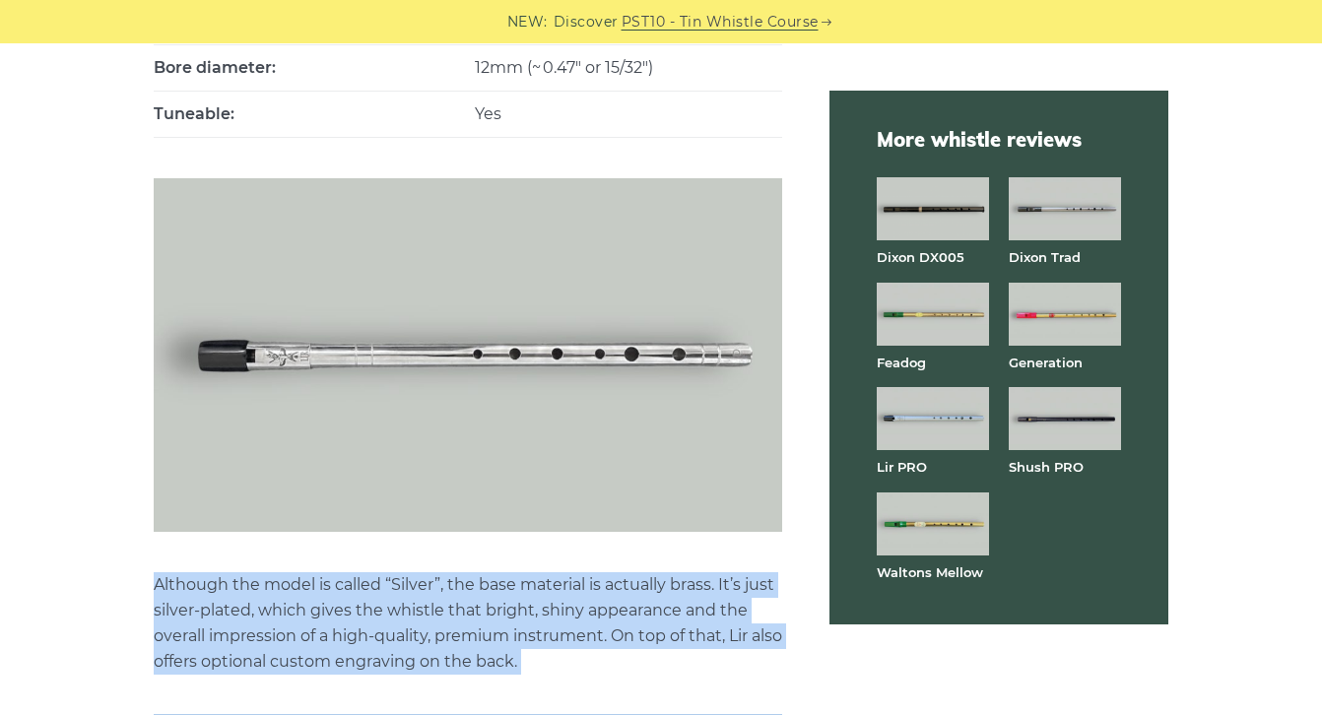
click at [628, 612] on p "Although the model is called “Silver”, the base material is actually brass. It’…" at bounding box center [468, 623] width 628 height 102
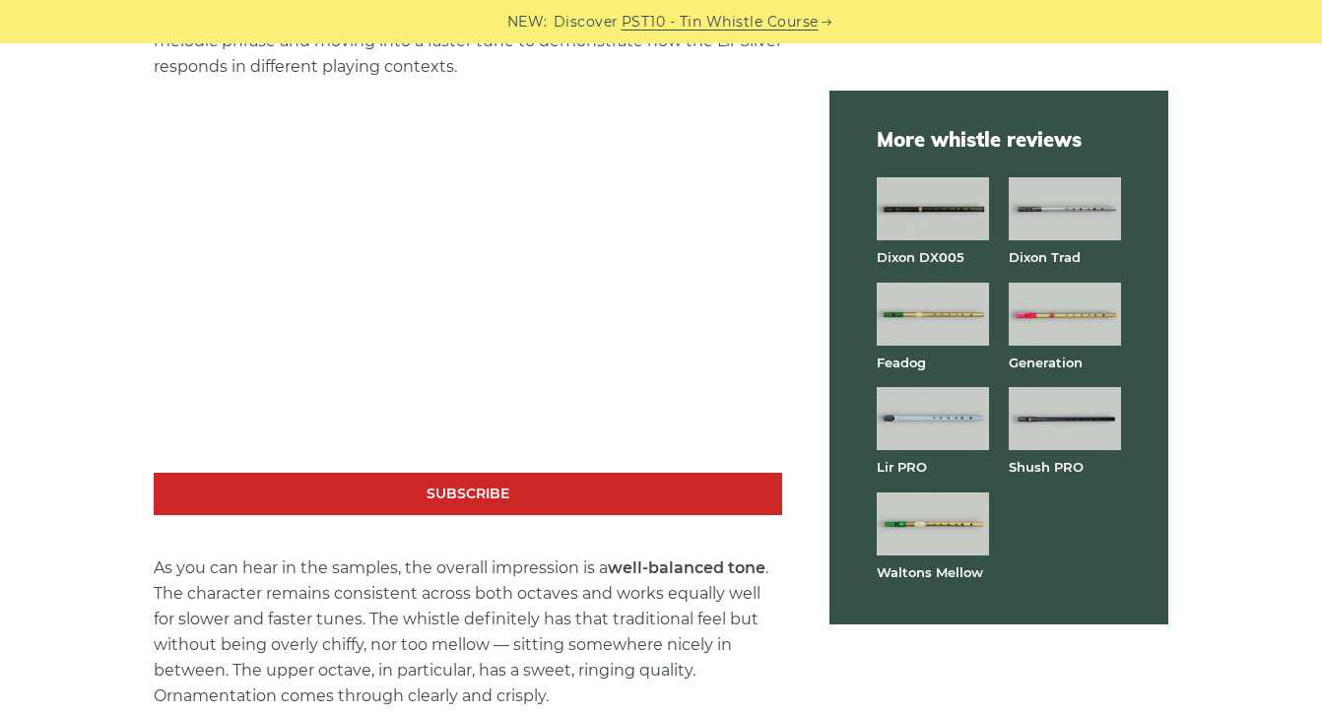
scroll to position [3522, 0]
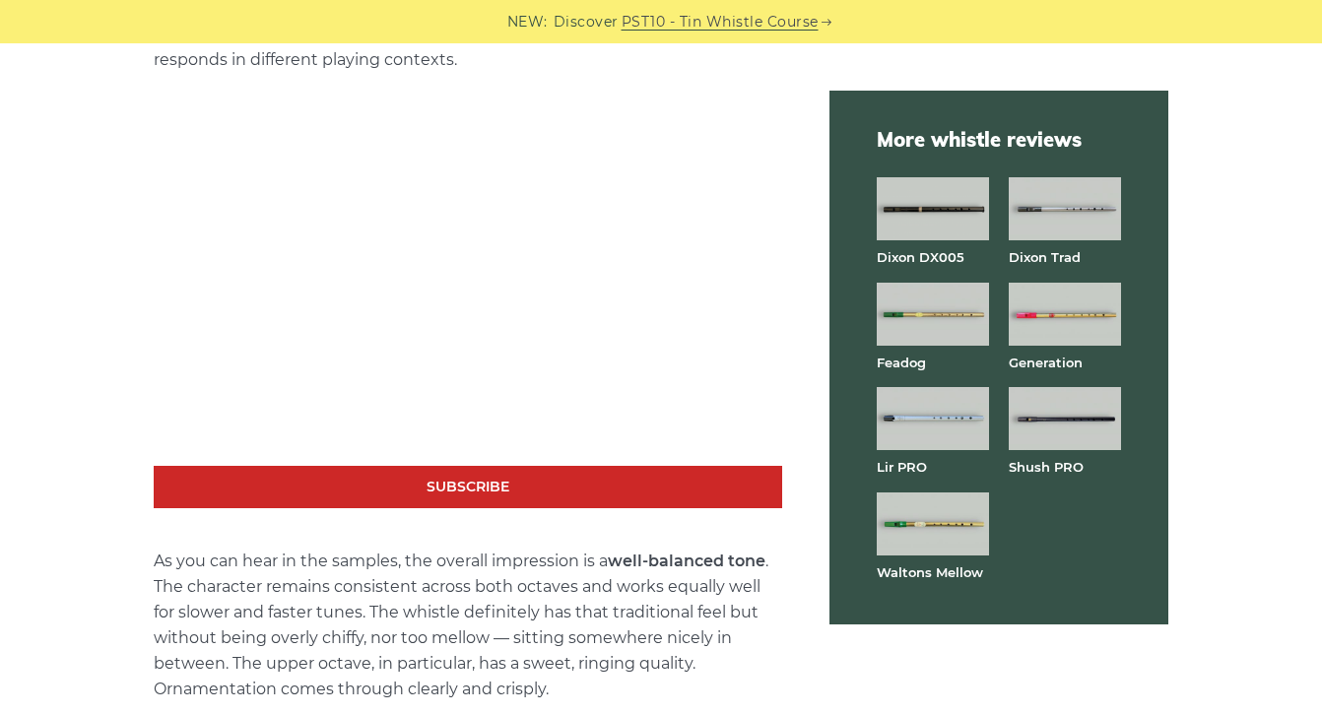
click at [536, 615] on p "As you can hear in the samples, the overall impression is a well-balanced tone …" at bounding box center [468, 626] width 628 height 154
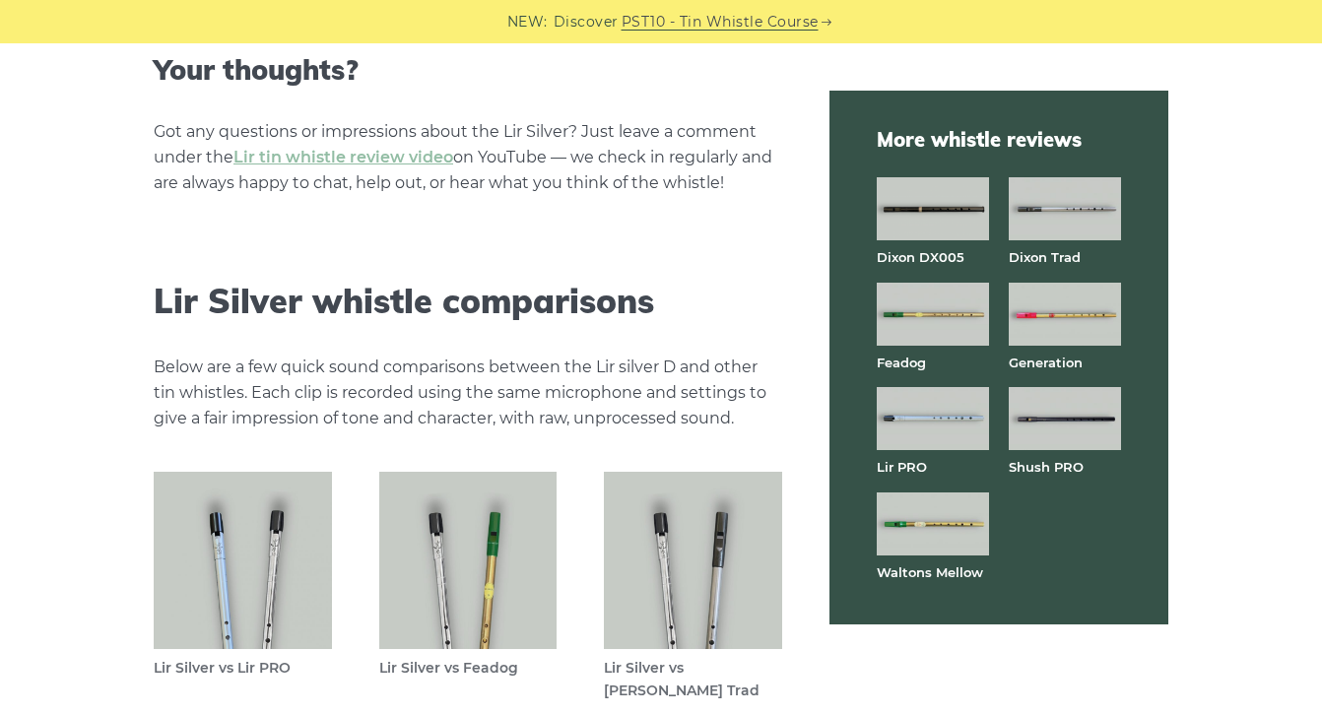
scroll to position [5329, 0]
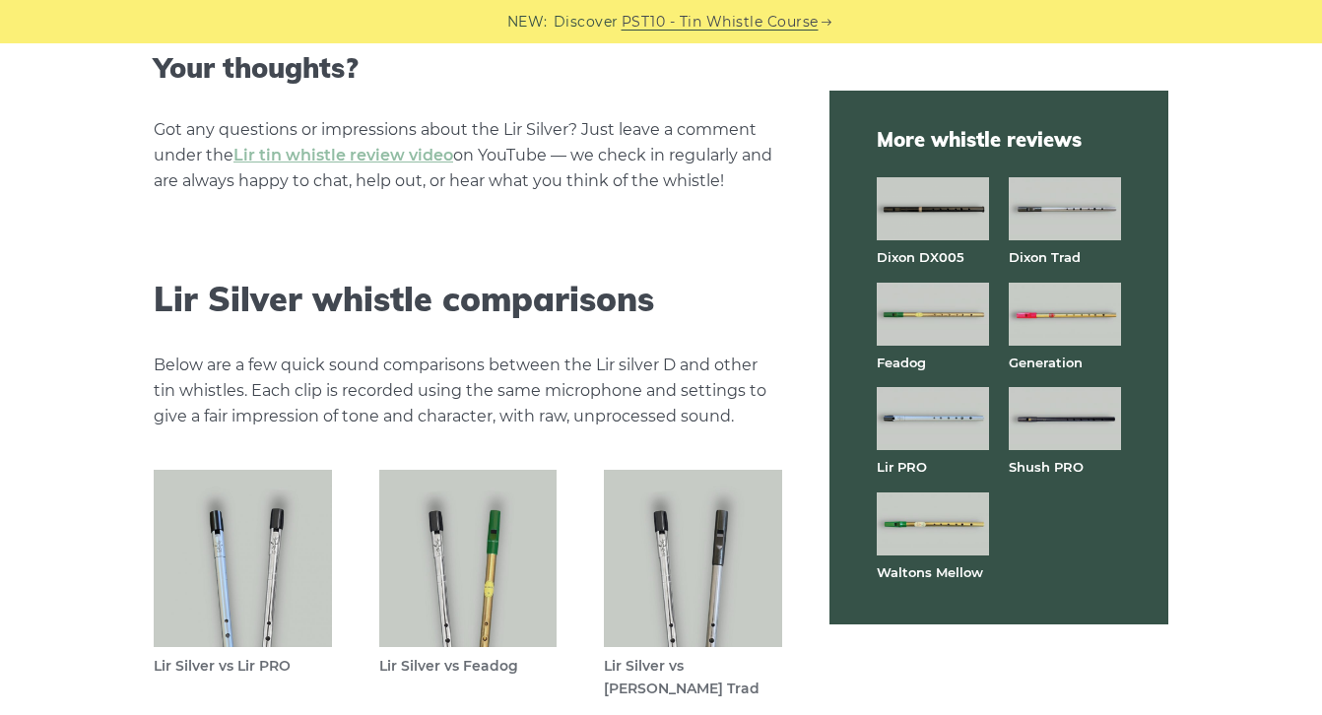
click at [236, 556] on img at bounding box center [243, 559] width 178 height 178
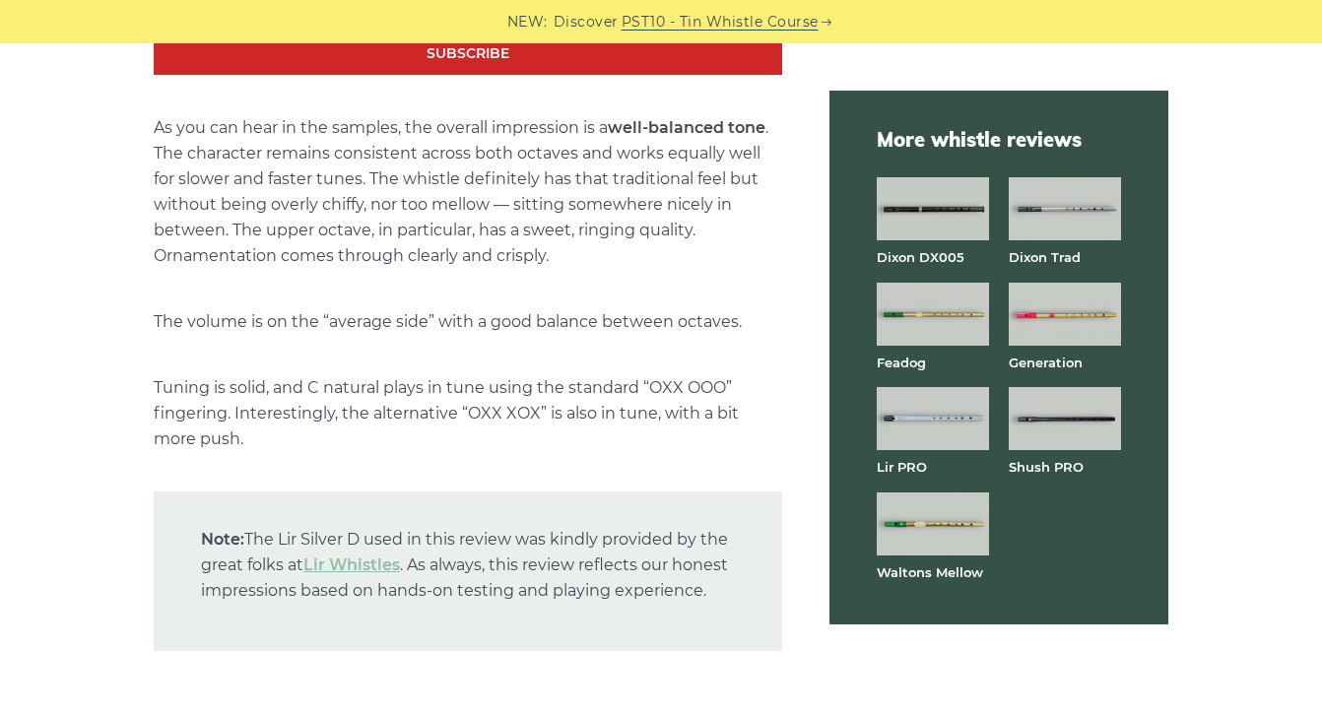
scroll to position [3961, 0]
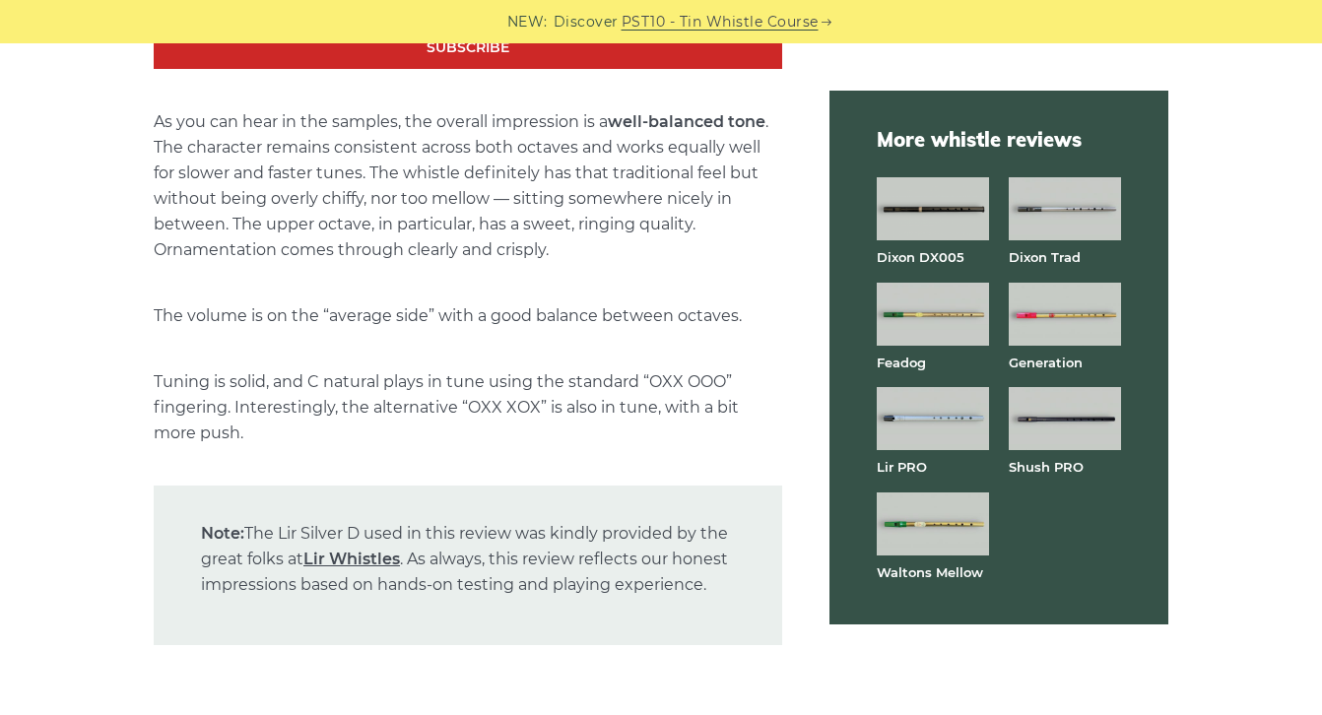
click at [353, 568] on link "Lir Whistles" at bounding box center [351, 559] width 97 height 19
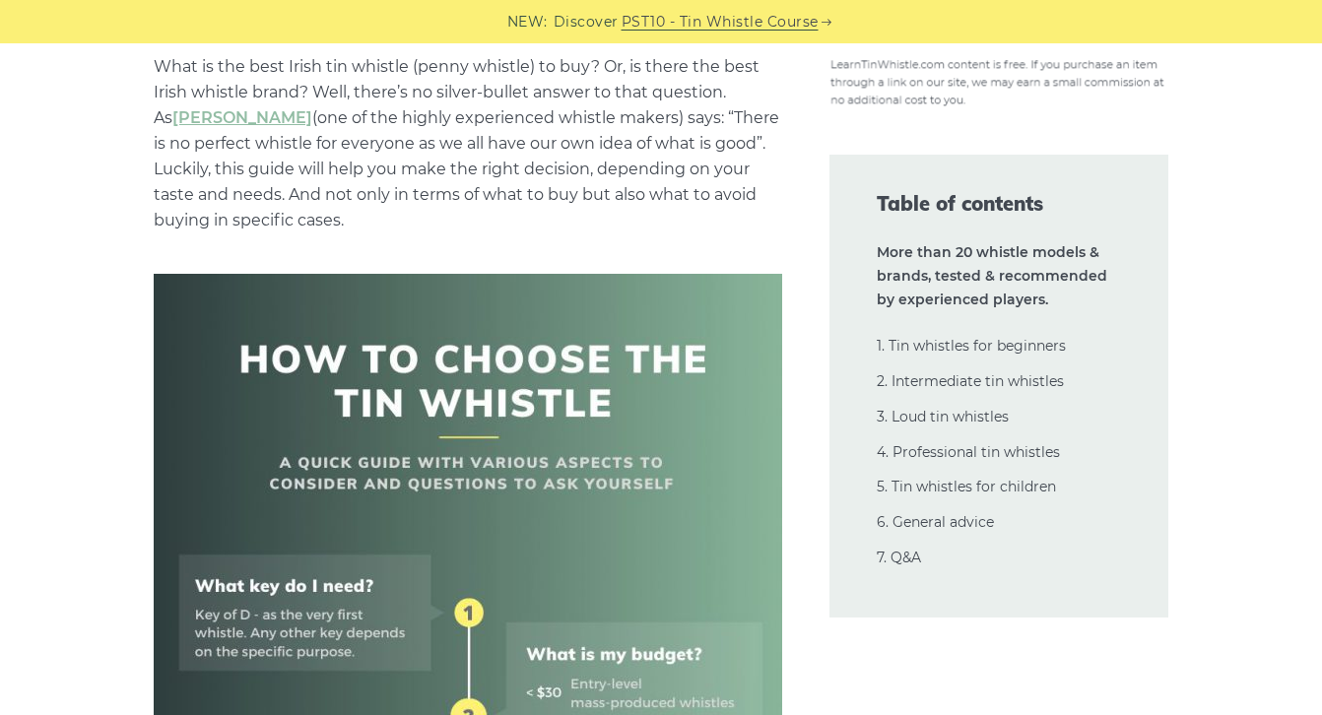
scroll to position [507, 0]
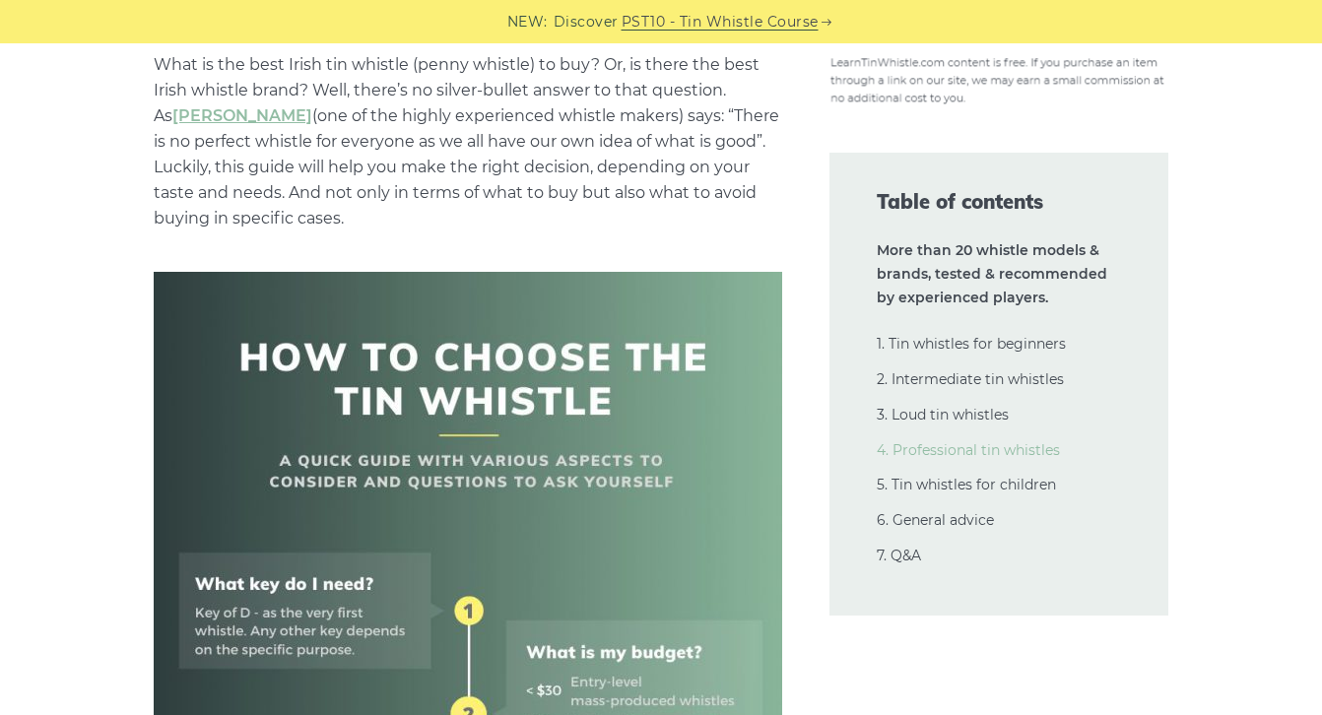
click at [925, 445] on link "4. Professional tin whistles" at bounding box center [967, 450] width 183 height 18
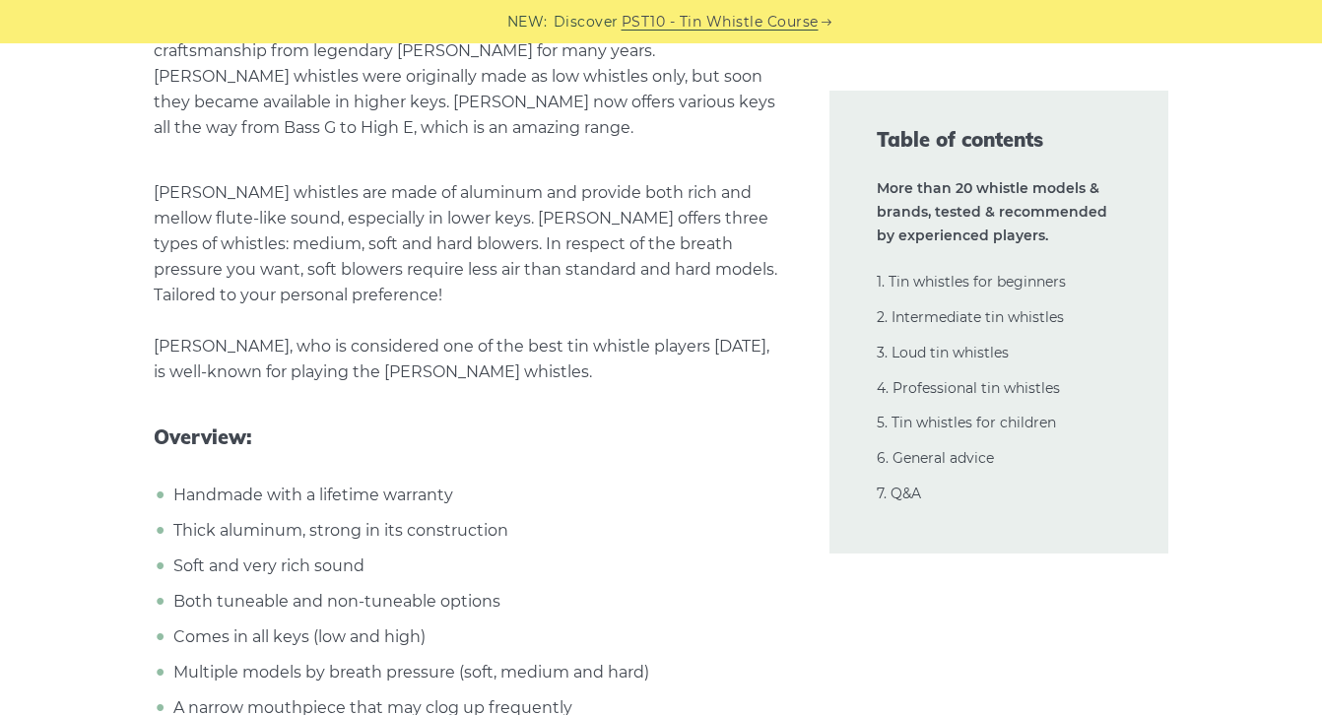
scroll to position [27852, 0]
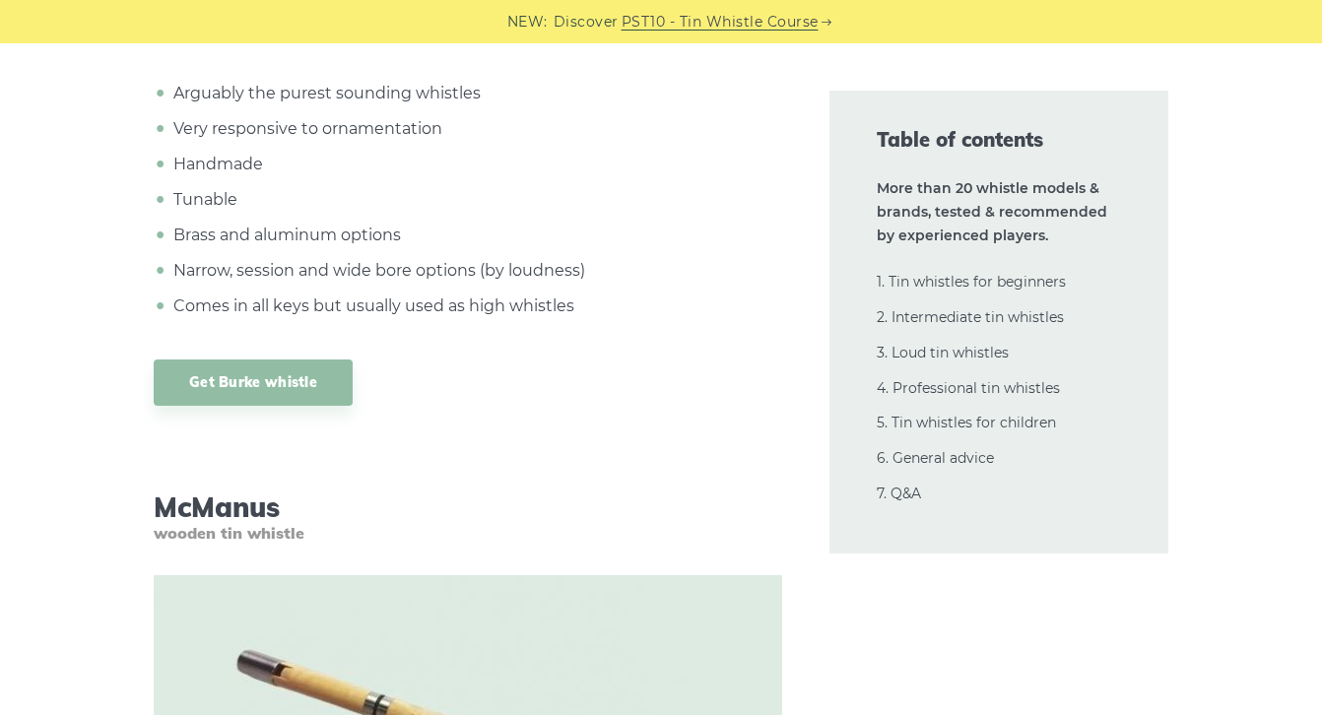
scroll to position [29621, 0]
